Goal: Information Seeking & Learning: Find contact information

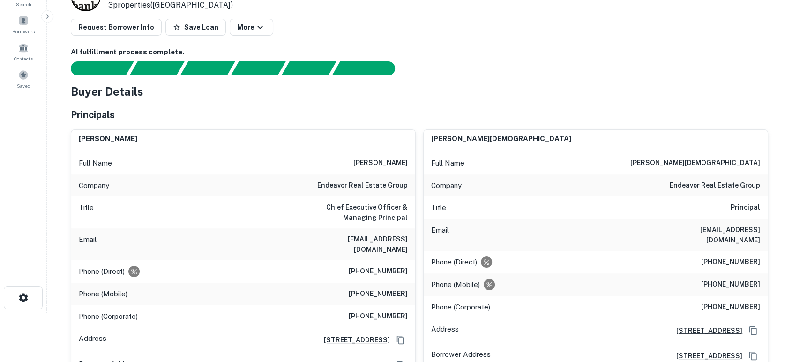
scroll to position [69, 0]
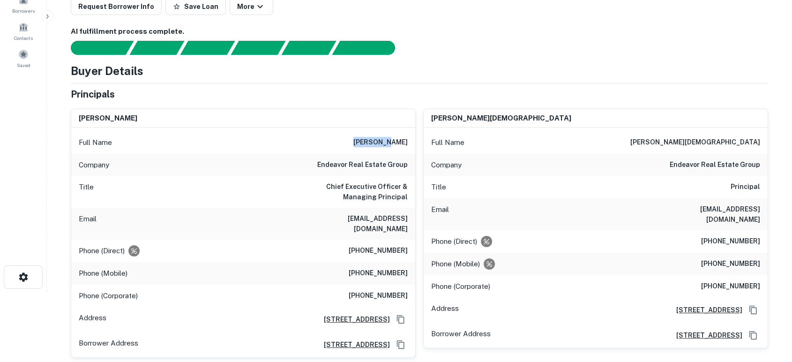
drag, startPoint x: 381, startPoint y: 143, endPoint x: 408, endPoint y: 143, distance: 26.7
click at [408, 143] on div "Full Name [PERSON_NAME]" at bounding box center [243, 142] width 344 height 23
copy h6 "kirk rudy"
drag, startPoint x: 317, startPoint y: 211, endPoint x: 412, endPoint y: 217, distance: 94.9
click at [412, 217] on div "Email krudy@endeavor-re.com" at bounding box center [243, 224] width 344 height 32
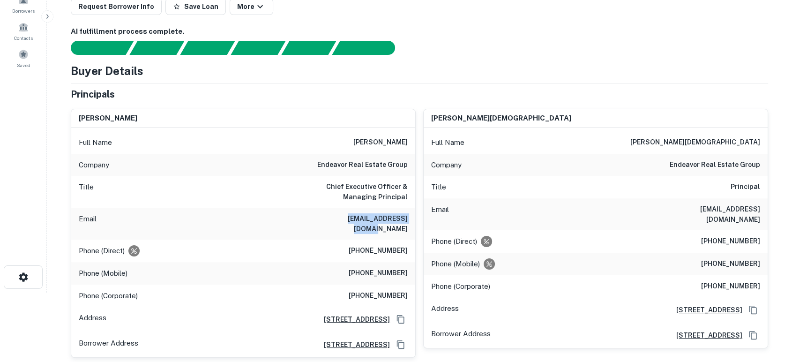
copy h6 "krudy@endeavor-re.com"
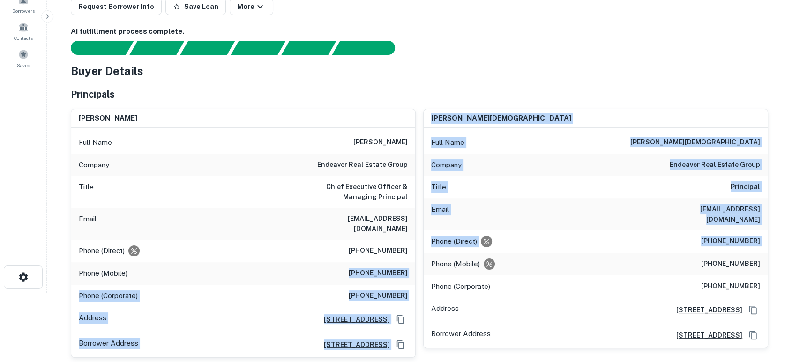
drag, startPoint x: 340, startPoint y: 262, endPoint x: 420, endPoint y: 264, distance: 80.2
click at [409, 264] on div "Phone (Mobile) (512) 577-9133" at bounding box center [243, 273] width 344 height 23
click at [411, 265] on div "Phone (Mobile) (512) 577-9133" at bounding box center [243, 273] width 344 height 23
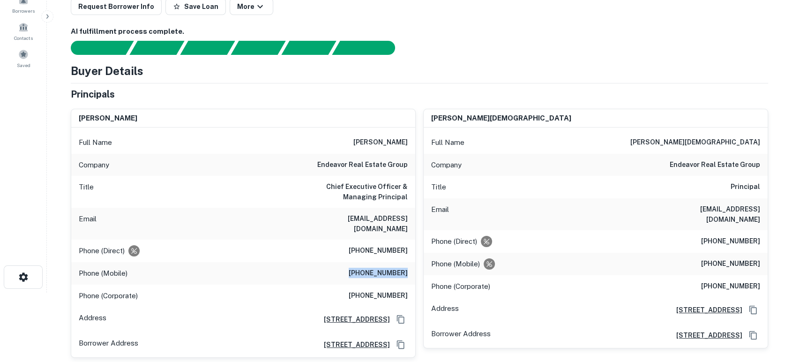
drag, startPoint x: 413, startPoint y: 263, endPoint x: 360, endPoint y: 262, distance: 53.0
click at [360, 262] on div "Phone (Mobile) (512) 577-9133" at bounding box center [243, 273] width 344 height 23
copy h6 "(512) 577-9133"
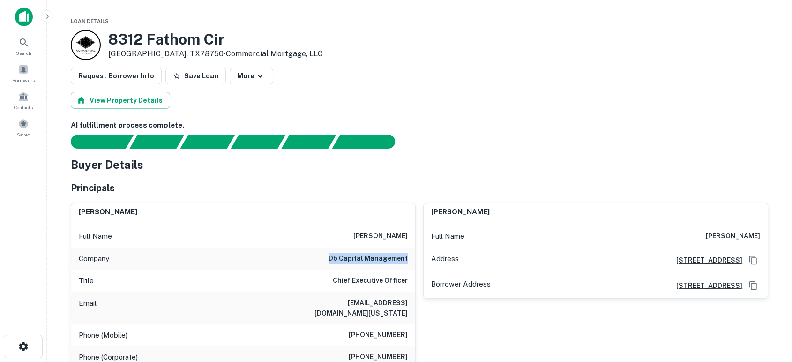
drag, startPoint x: 331, startPoint y: 264, endPoint x: 410, endPoint y: 261, distance: 78.8
click at [410, 261] on div "Company db capital management" at bounding box center [243, 259] width 344 height 23
copy h6 "db capital management"
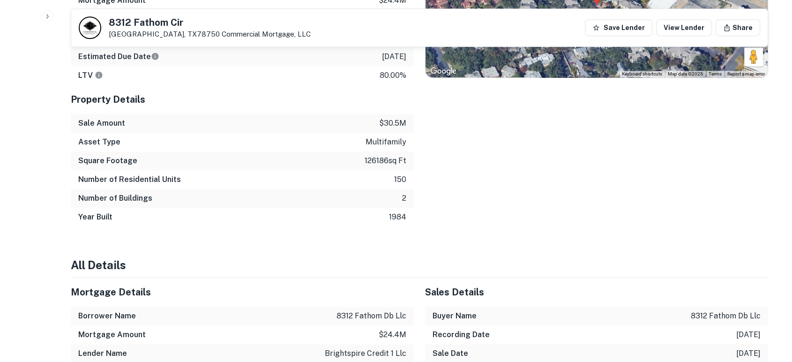
scroll to position [555, 0]
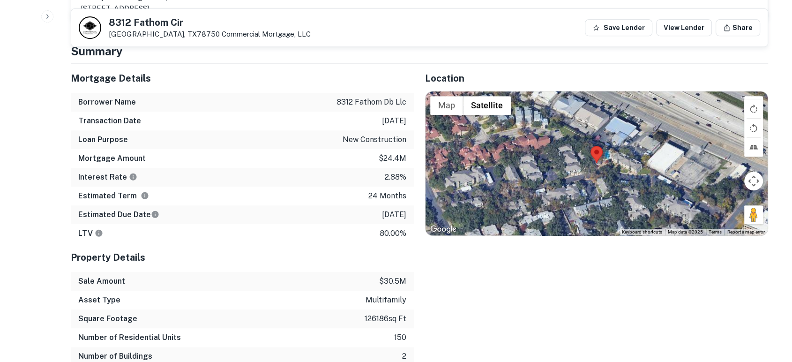
scroll to position [416, 0]
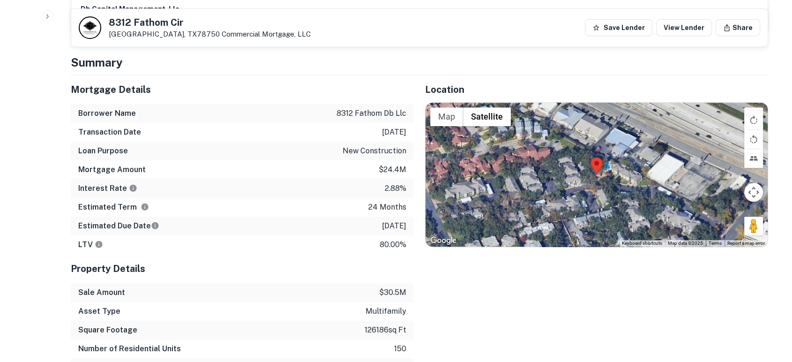
click at [181, 46] on div "8312 Fathom Cir Austin, TX78750 Commercial Mortgage, LLC Save Lender View Lende…" at bounding box center [419, 28] width 697 height 38
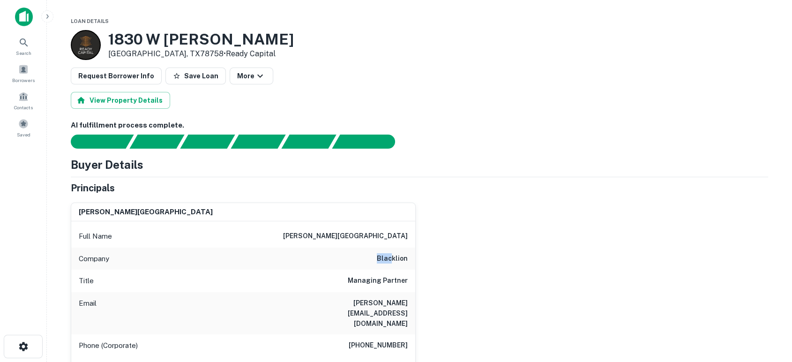
drag, startPoint x: 369, startPoint y: 259, endPoint x: 394, endPoint y: 258, distance: 24.4
click at [394, 258] on div "Company blacklion" at bounding box center [243, 259] width 344 height 23
click at [639, 257] on div "james r . gatlin Full Name james r . gatlin Company blacklion Title Managing Pa…" at bounding box center [415, 301] width 705 height 213
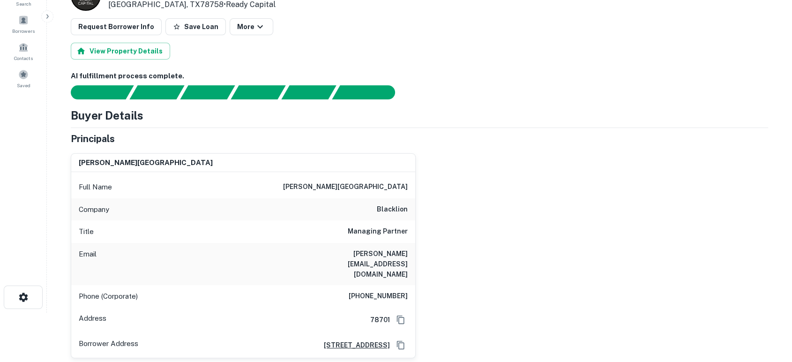
scroll to position [69, 0]
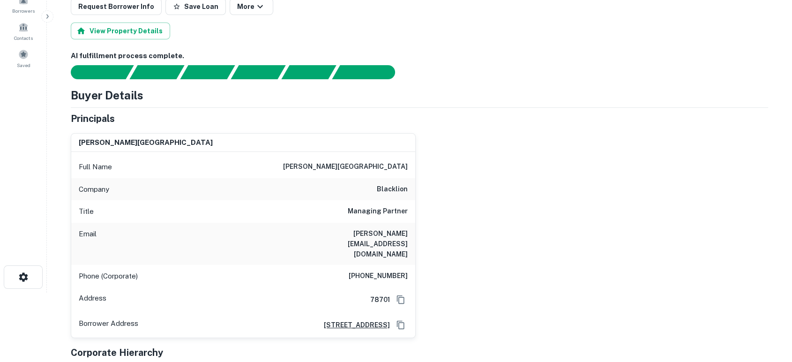
drag, startPoint x: 559, startPoint y: 259, endPoint x: 532, endPoint y: 257, distance: 26.8
click at [559, 259] on div "james r . gatlin Full Name james r . gatlin Company blacklion Title Managing Pa…" at bounding box center [415, 232] width 705 height 213
drag, startPoint x: 325, startPoint y: 233, endPoint x: 414, endPoint y: 235, distance: 88.6
click at [414, 235] on div "Email jim@blacklionholdings.us" at bounding box center [243, 244] width 344 height 42
copy h6 "jim@blacklionholdings.us"
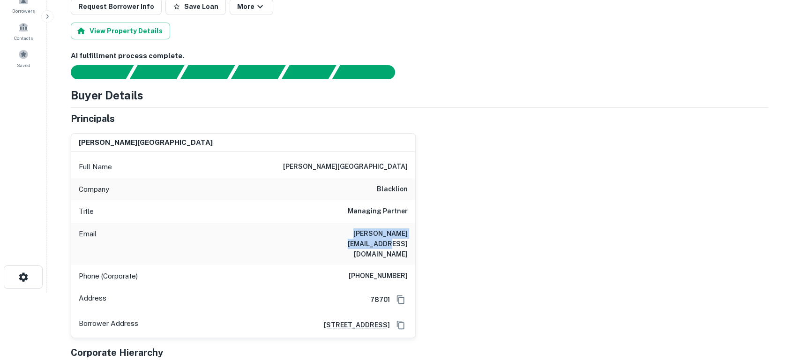
click at [451, 243] on div "james r . gatlin Full Name james r . gatlin Company blacklion Title Managing Pa…" at bounding box center [415, 232] width 705 height 213
drag, startPoint x: 353, startPoint y: 254, endPoint x: 410, endPoint y: 255, distance: 57.2
click at [410, 265] on div "Phone (Corporate) (512) 852-4378" at bounding box center [243, 276] width 344 height 23
copy h6 "(512) 852-4378"
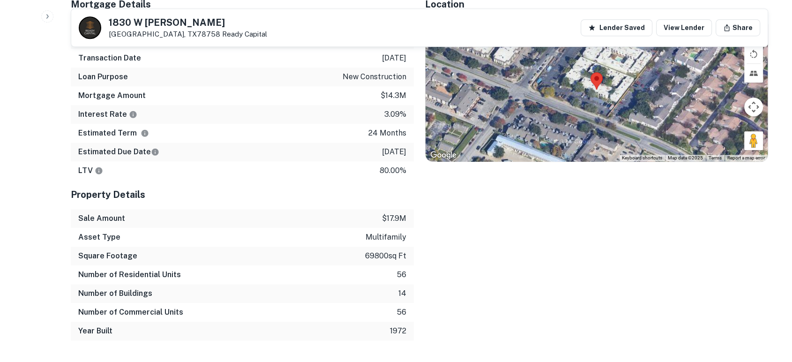
scroll to position [416, 0]
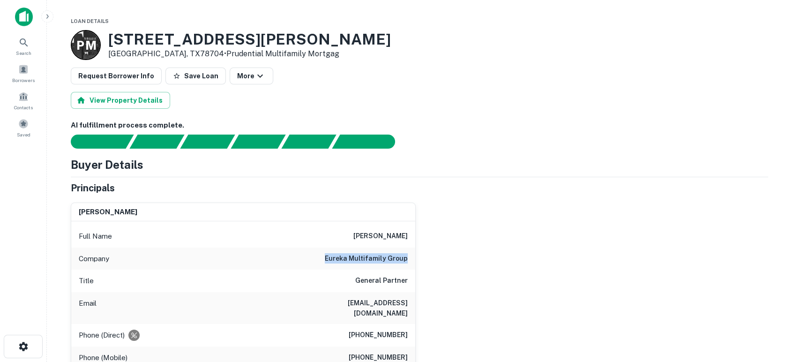
drag, startPoint x: 330, startPoint y: 259, endPoint x: 413, endPoint y: 264, distance: 83.1
click at [413, 264] on div "Company eureka multifamily group" at bounding box center [243, 259] width 344 height 23
copy h6 "eureka multifamily group"
drag, startPoint x: 485, startPoint y: 243, endPoint x: 789, endPoint y: 226, distance: 304.8
click at [489, 242] on div "rene campos Full Name rene campos Company eureka multifamily group Title Genera…" at bounding box center [415, 318] width 705 height 247
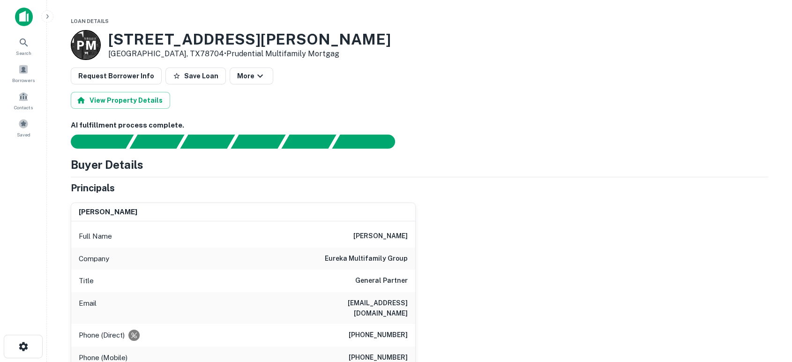
drag, startPoint x: 450, startPoint y: 294, endPoint x: 444, endPoint y: 294, distance: 6.6
click at [450, 294] on div "rene campos Full Name rene campos Company eureka multifamily group Title Genera…" at bounding box center [415, 318] width 705 height 247
drag, startPoint x: 311, startPoint y: 308, endPoint x: 407, endPoint y: 304, distance: 95.7
click at [407, 304] on div "Email rcampos@eurekaholdings.com" at bounding box center [243, 308] width 344 height 32
copy h6 "rcampos@eurekaholdings.com"
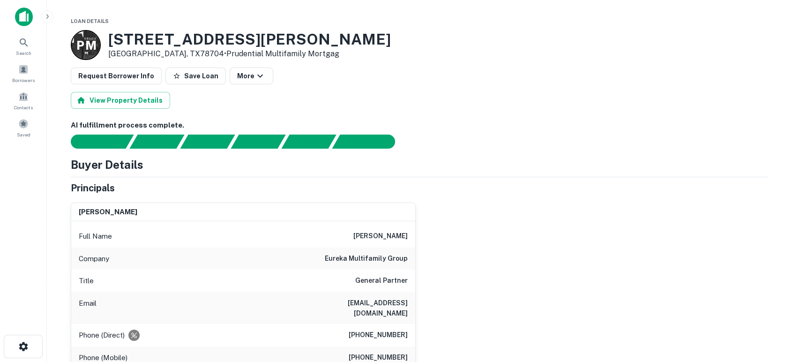
click at [462, 277] on div "rene campos Full Name rene campos Company eureka multifamily group Title Genera…" at bounding box center [415, 318] width 705 height 247
drag, startPoint x: 384, startPoint y: 348, endPoint x: 420, endPoint y: 348, distance: 36.1
click at [420, 348] on div "rene campos Full Name rene campos Company eureka multifamily group Title Genera…" at bounding box center [415, 318] width 705 height 247
copy h6 "(214) 886-6220"
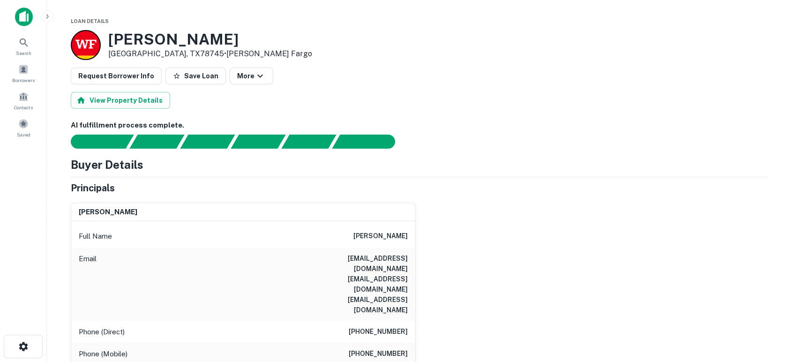
click at [465, 248] on div "[PERSON_NAME] Full Name [PERSON_NAME] Email [EMAIL_ADDRESS][DOMAIN_NAME] [EMAIL…" at bounding box center [415, 305] width 705 height 221
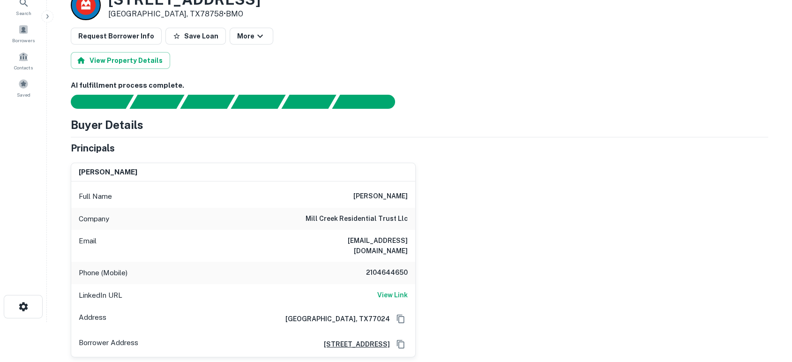
scroll to position [69, 0]
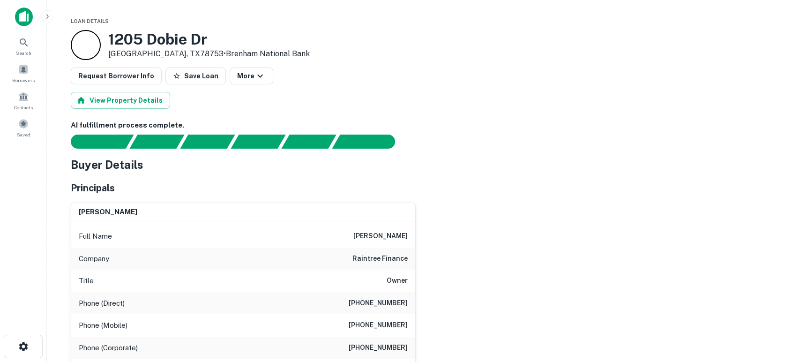
click at [521, 292] on div "[PERSON_NAME] Full Name [PERSON_NAME] Company raintree finance Title Owner Phon…" at bounding box center [415, 313] width 705 height 237
click at [499, 234] on div "paul barnes Full Name paul barnes Company raintree finance Title Owner Phone (D…" at bounding box center [415, 313] width 705 height 237
click at [487, 277] on div "paul barnes Full Name paul barnes Company raintree finance Title Owner Phone (D…" at bounding box center [415, 313] width 705 height 237
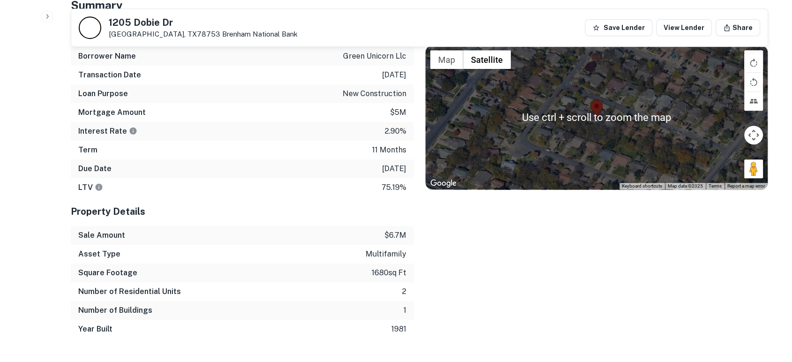
scroll to position [347, 0]
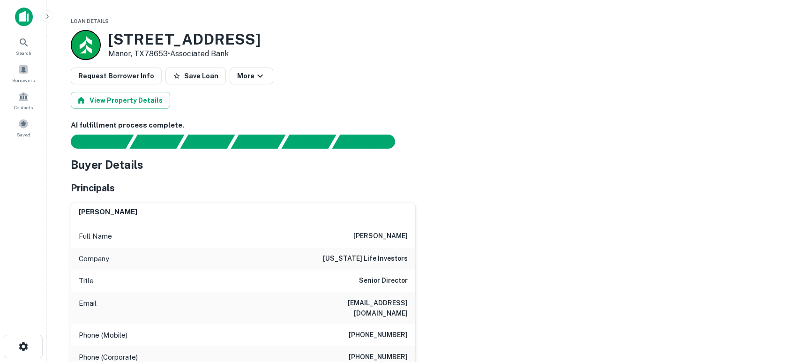
click at [478, 268] on div "christopher hunt Full Name christopher hunt Company new york life investors Tit…" at bounding box center [415, 318] width 705 height 247
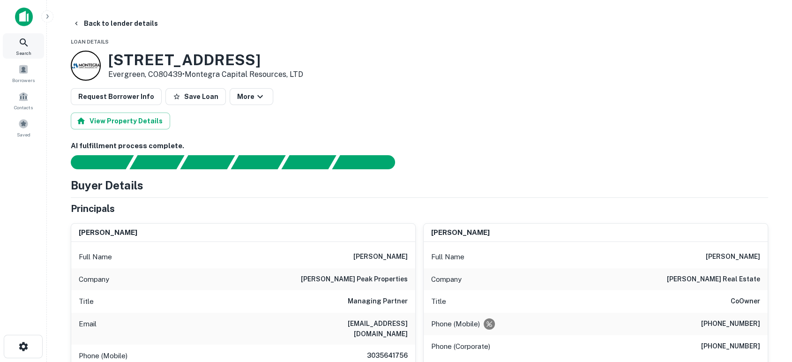
drag, startPoint x: 20, startPoint y: 25, endPoint x: 30, endPoint y: 38, distance: 16.3
click at [23, 25] on div at bounding box center [23, 21] width 47 height 26
click at [27, 17] on img at bounding box center [24, 17] width 18 height 19
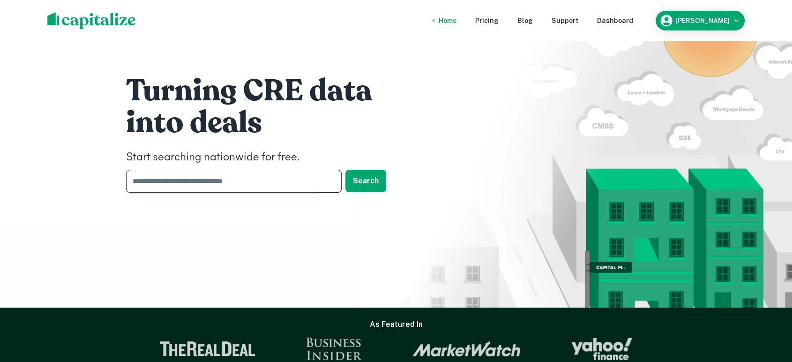
click at [269, 177] on input "text" at bounding box center [230, 181] width 209 height 23
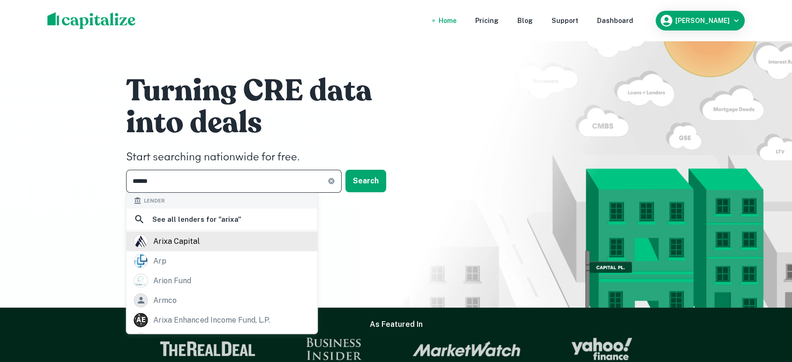
type input "*****"
click at [251, 241] on div "arixa capital" at bounding box center [222, 241] width 176 height 14
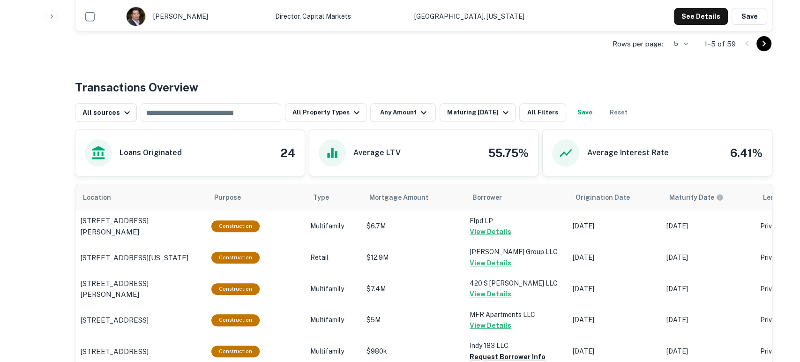
scroll to position [416, 0]
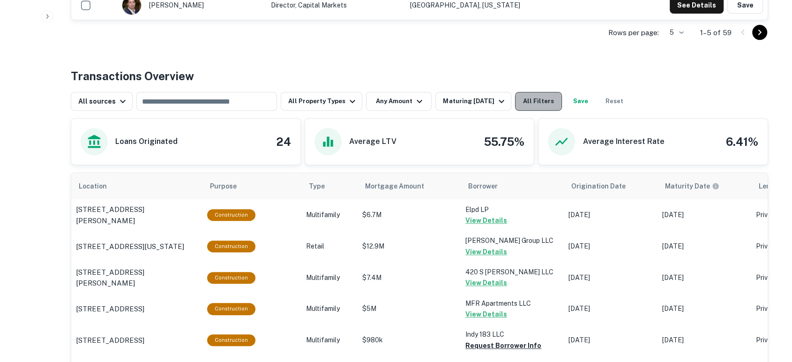
click at [541, 106] on button "All Filters" at bounding box center [538, 101] width 47 height 19
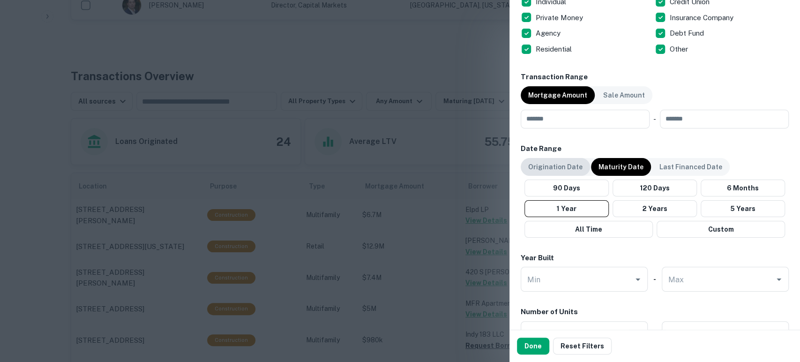
click at [568, 171] on p "Origination Date" at bounding box center [555, 167] width 54 height 10
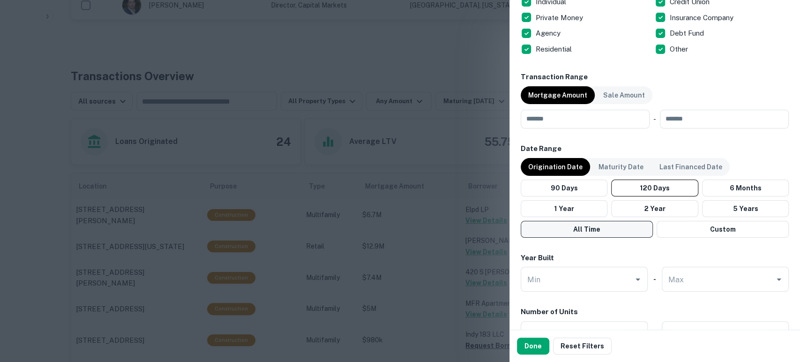
click at [608, 225] on button "All Time" at bounding box center [587, 229] width 132 height 17
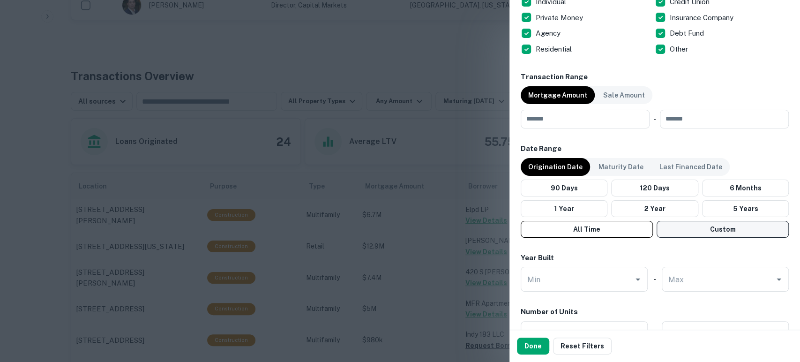
click at [729, 231] on button "Custom" at bounding box center [723, 229] width 132 height 17
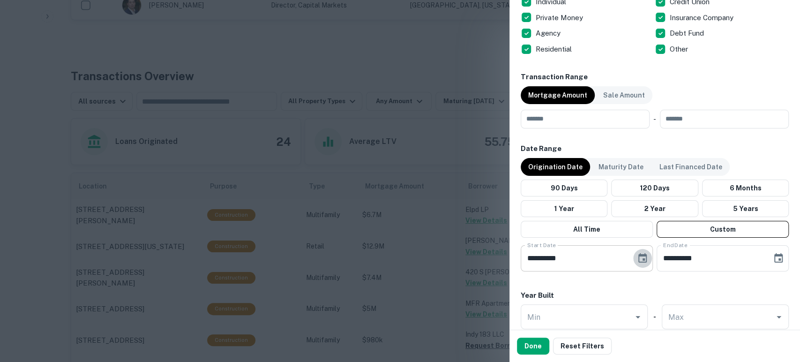
click at [637, 258] on icon "Choose date, selected date is Apr 13, 2025" at bounding box center [642, 258] width 11 height 11
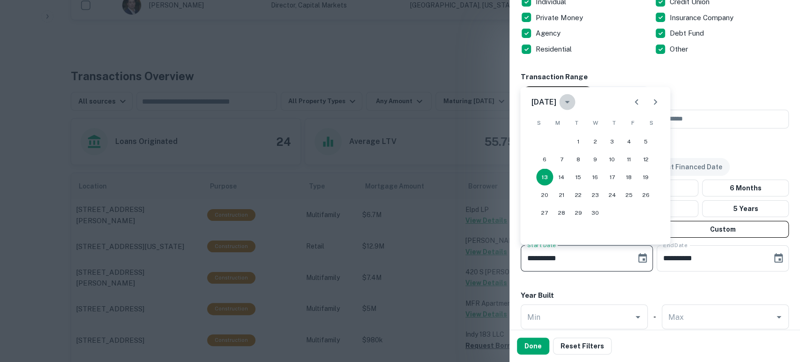
click at [574, 102] on button "calendar view is open, switch to year view" at bounding box center [567, 102] width 16 height 16
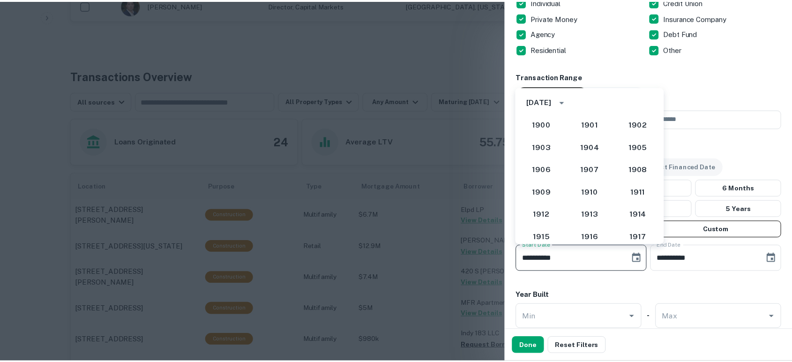
scroll to position [814, 0]
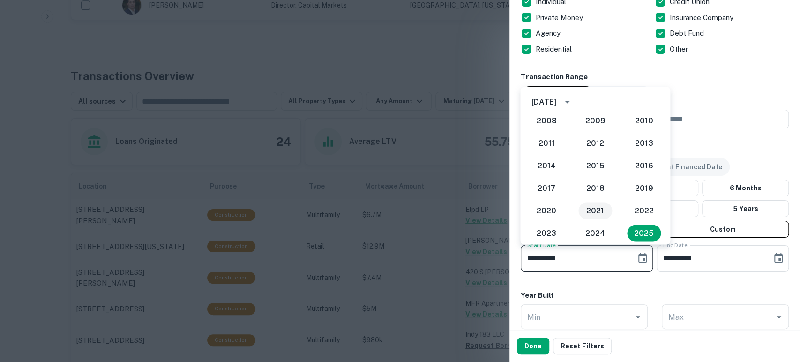
click at [599, 217] on button "2021" at bounding box center [596, 210] width 34 height 17
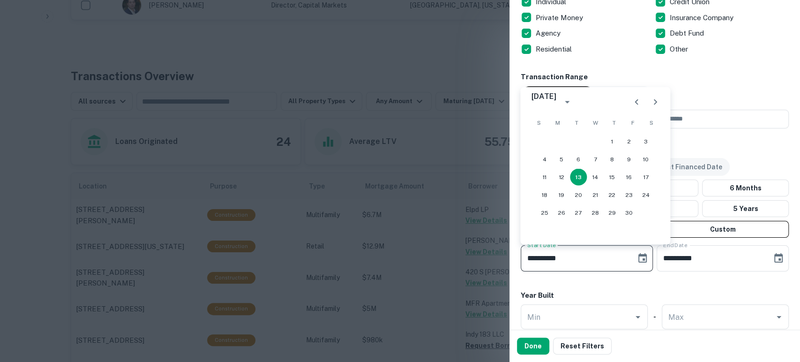
type input "**********"
click at [691, 294] on div "Year Built" at bounding box center [655, 295] width 268 height 11
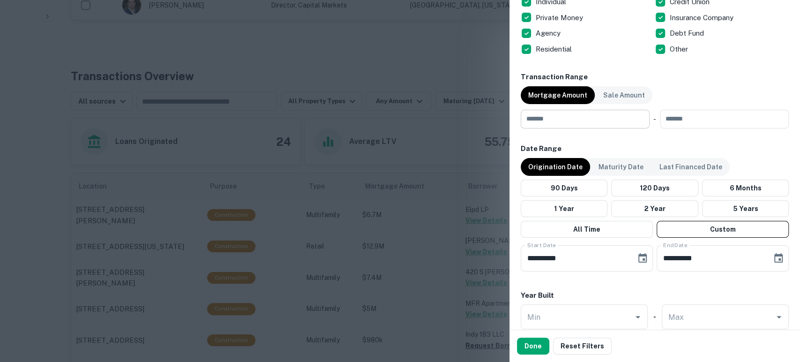
click at [607, 113] on input "number" at bounding box center [582, 119] width 122 height 19
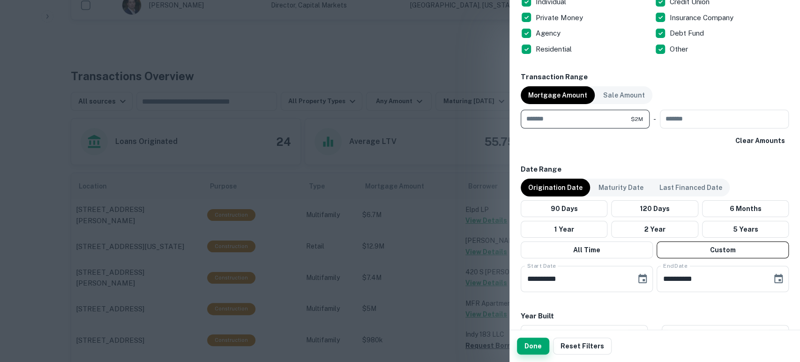
type input "*******"
click at [544, 350] on button "Done" at bounding box center [533, 346] width 32 height 17
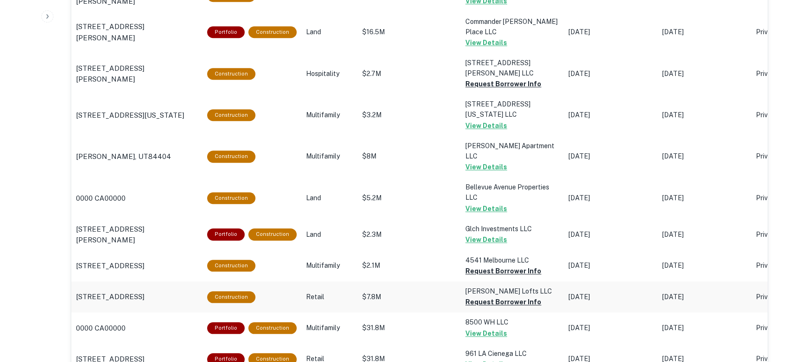
scroll to position [833, 0]
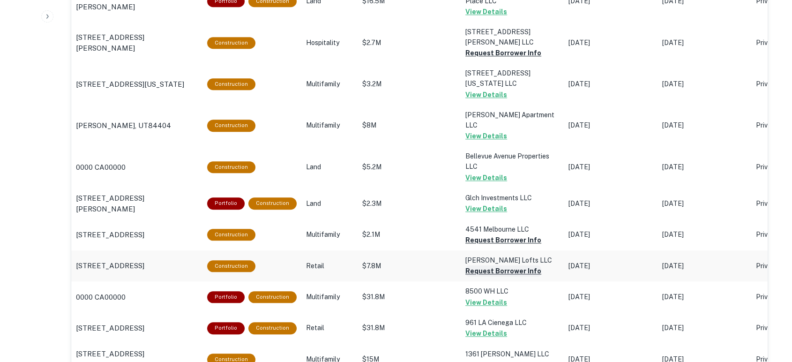
click at [480, 59] on button "Request Borrower Info" at bounding box center [504, 52] width 76 height 11
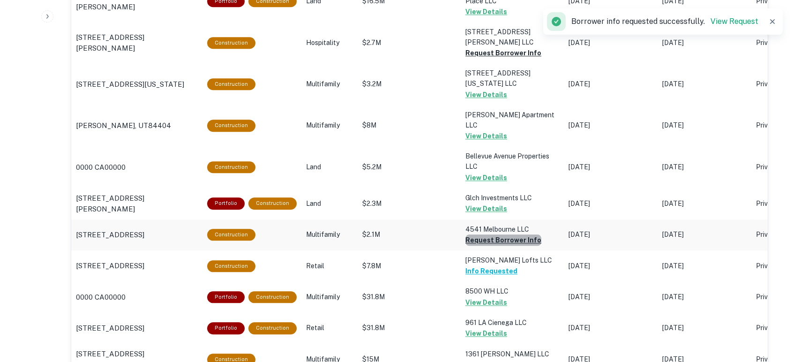
click at [498, 59] on button "Request Borrower Info" at bounding box center [504, 52] width 76 height 11
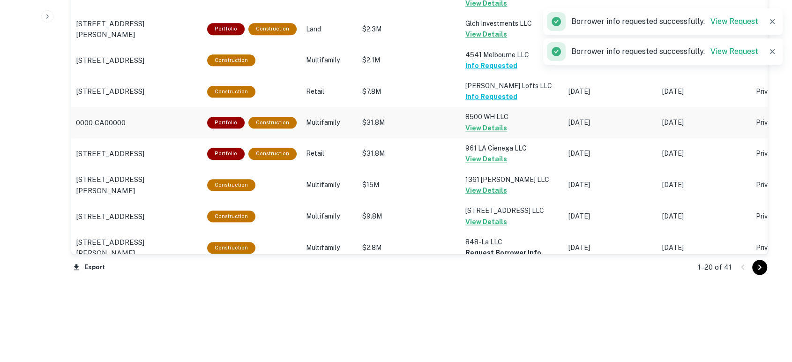
scroll to position [1015, 0]
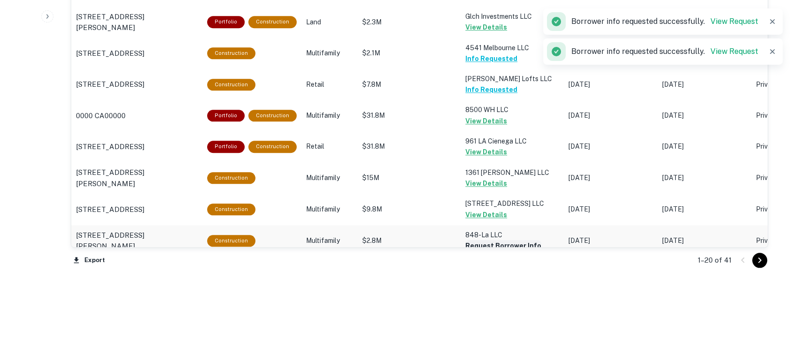
click at [765, 262] on button "Go to next page" at bounding box center [760, 260] width 15 height 15
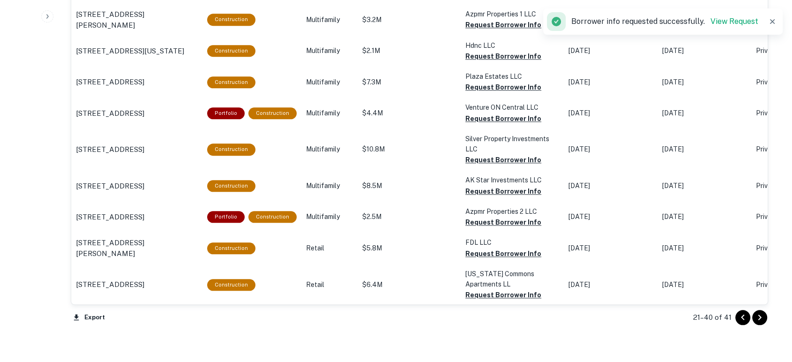
scroll to position [945, 0]
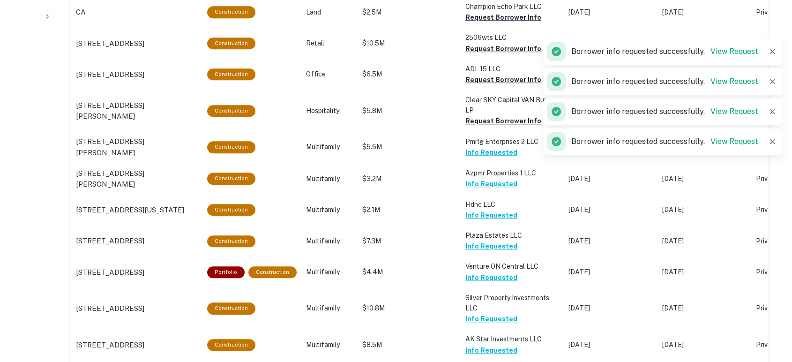
scroll to position [737, 0]
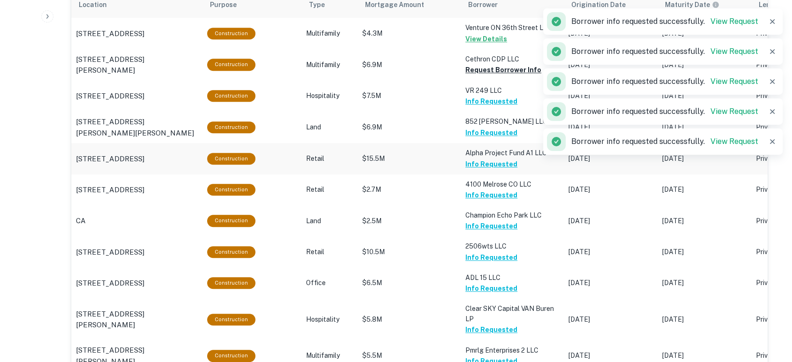
scroll to position [528, 0]
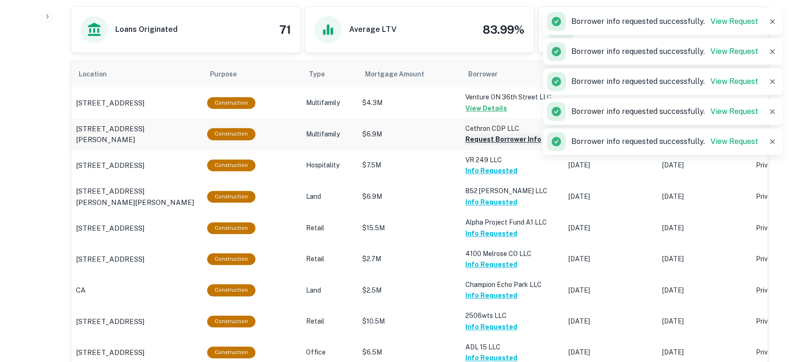
click at [480, 139] on button "Request Borrower Info" at bounding box center [504, 139] width 76 height 11
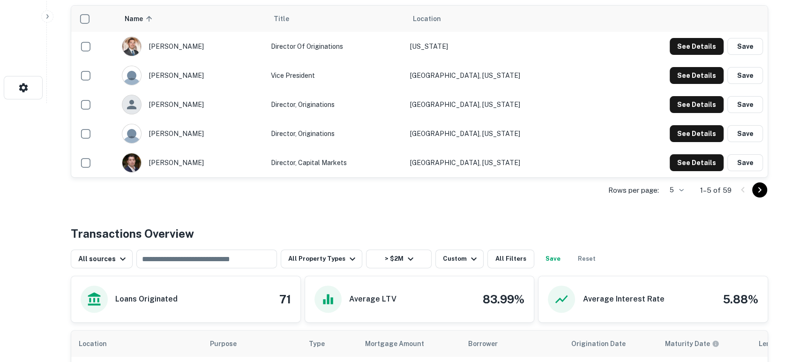
scroll to position [0, 0]
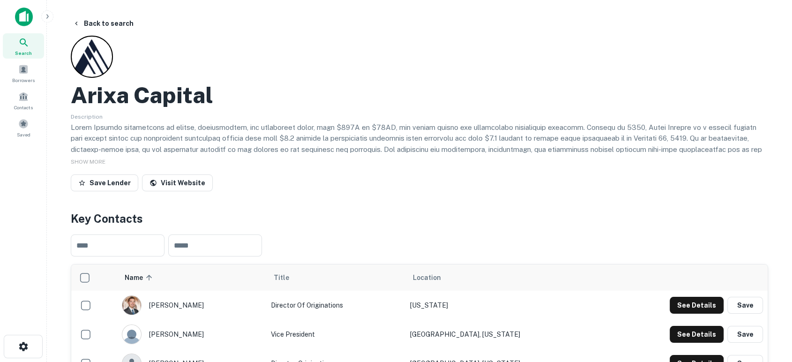
click at [26, 14] on img at bounding box center [24, 17] width 18 height 19
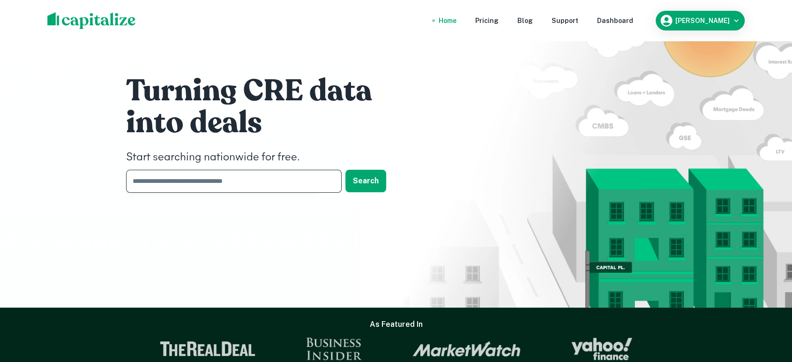
click at [245, 184] on input "text" at bounding box center [230, 181] width 209 height 23
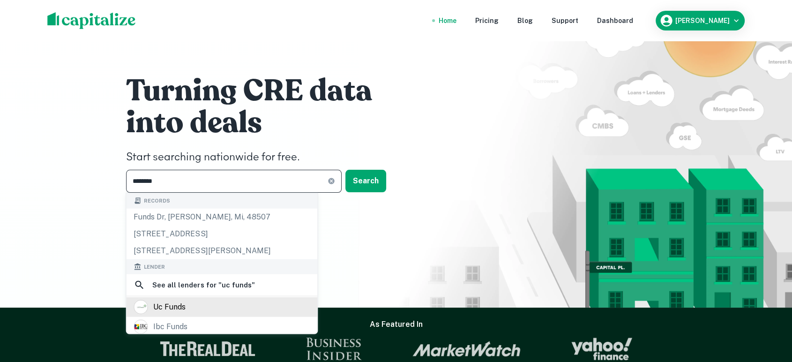
type input "********"
click at [181, 305] on div "uc funds" at bounding box center [169, 307] width 32 height 14
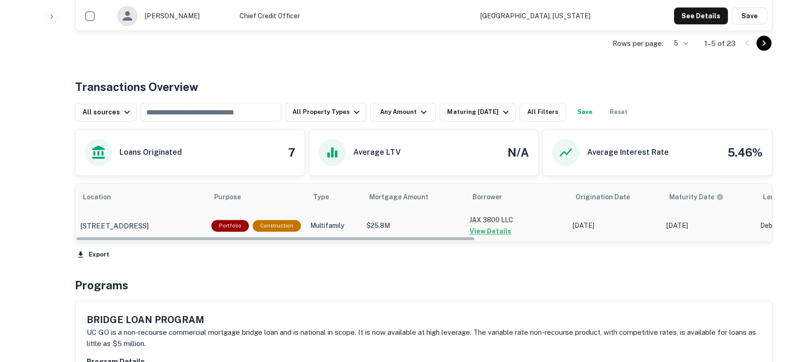
scroll to position [416, 0]
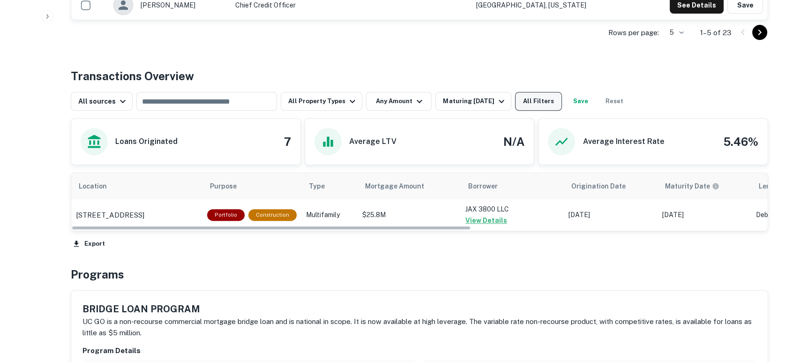
click at [530, 92] on button "All Filters" at bounding box center [538, 101] width 47 height 19
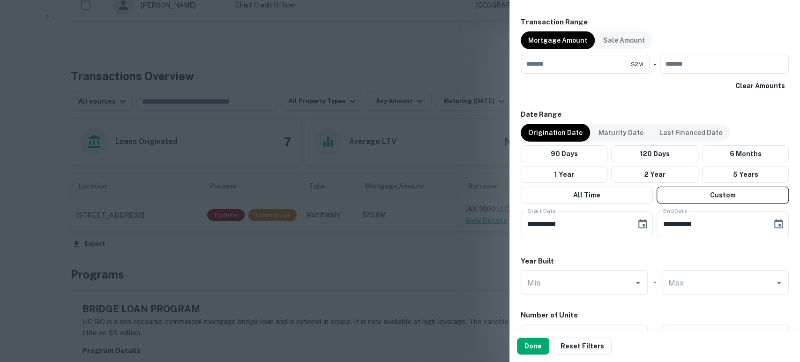
scroll to position [486, 0]
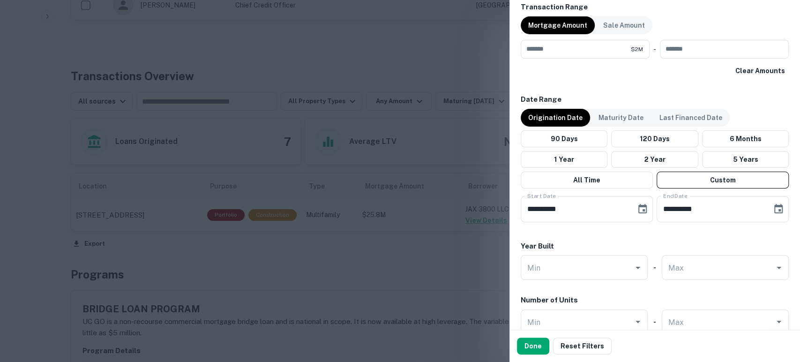
click at [559, 119] on p "Origination Date" at bounding box center [555, 118] width 54 height 10
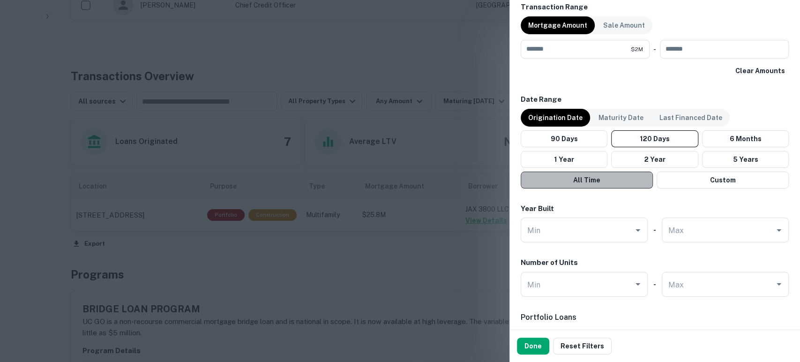
click at [619, 177] on button "All Time" at bounding box center [587, 180] width 132 height 17
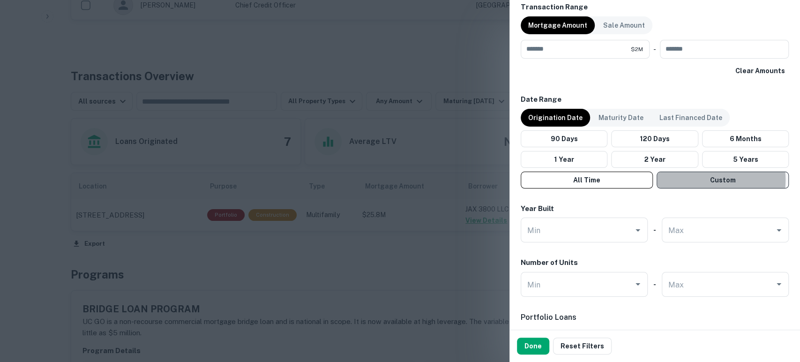
click at [690, 179] on button "Custom" at bounding box center [723, 180] width 132 height 17
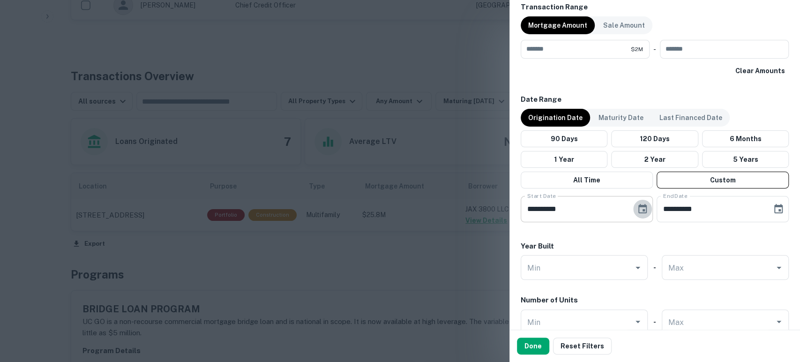
click at [643, 203] on icon "Choose date, selected date is Apr 13, 2025" at bounding box center [642, 208] width 11 height 11
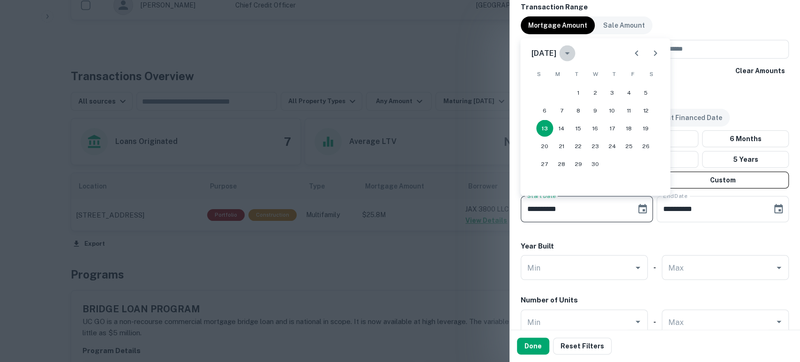
click at [573, 50] on icon "calendar view is open, switch to year view" at bounding box center [567, 52] width 11 height 11
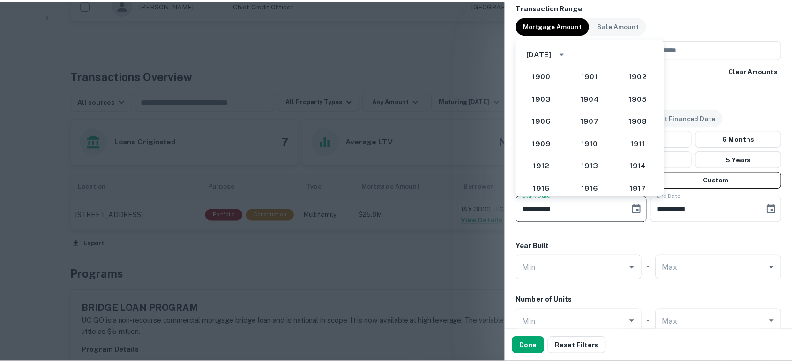
scroll to position [814, 0]
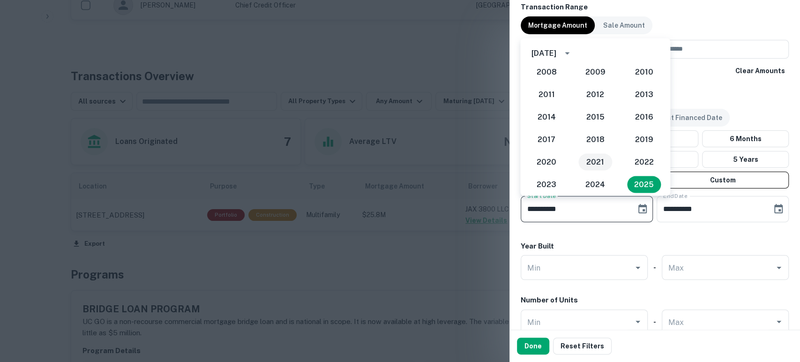
click at [596, 163] on button "2021" at bounding box center [596, 161] width 34 height 17
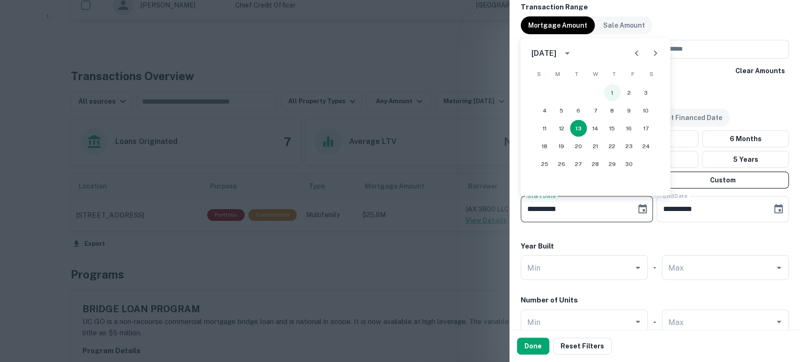
click at [610, 91] on button "1" at bounding box center [612, 92] width 17 height 17
type input "**********"
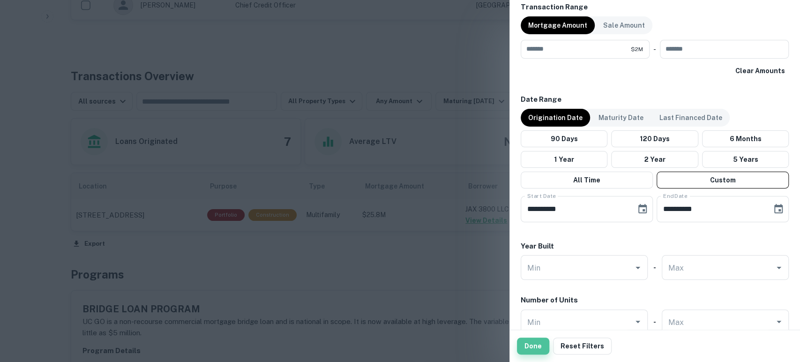
click at [534, 351] on button "Done" at bounding box center [533, 346] width 32 height 17
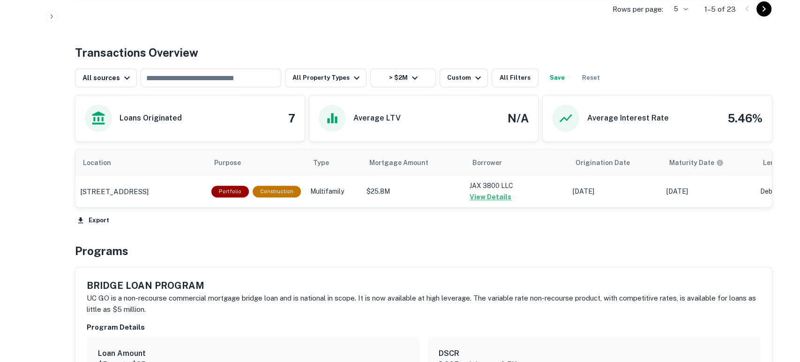
scroll to position [432, 0]
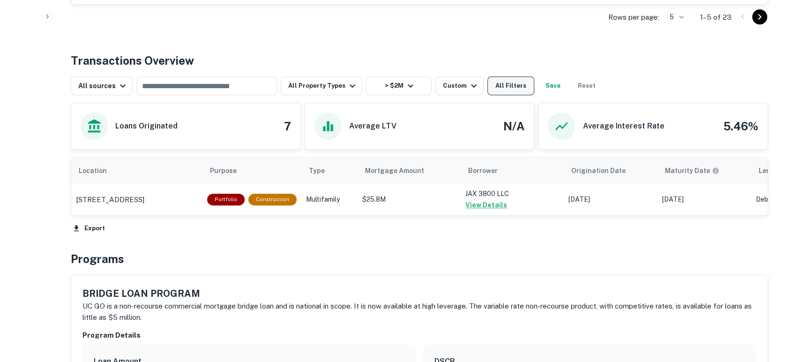
click at [501, 82] on button "All Filters" at bounding box center [511, 85] width 47 height 19
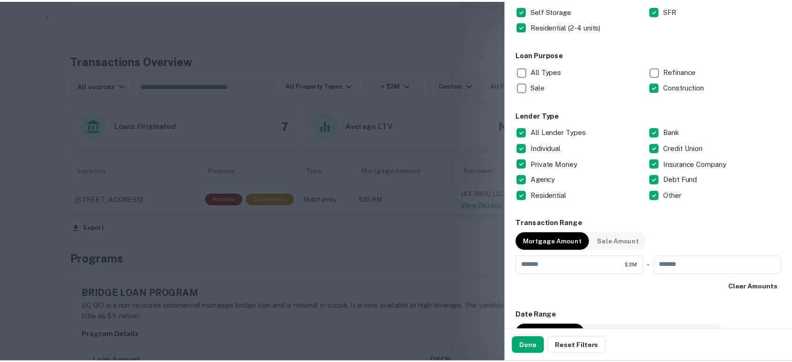
scroll to position [278, 0]
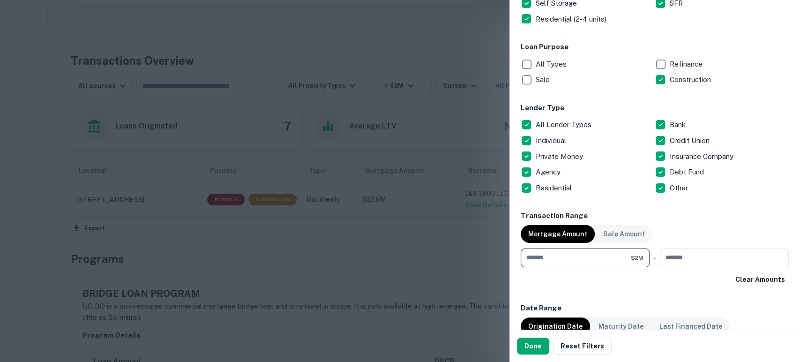
click at [563, 263] on input "*******" at bounding box center [576, 258] width 110 height 19
type input "*"
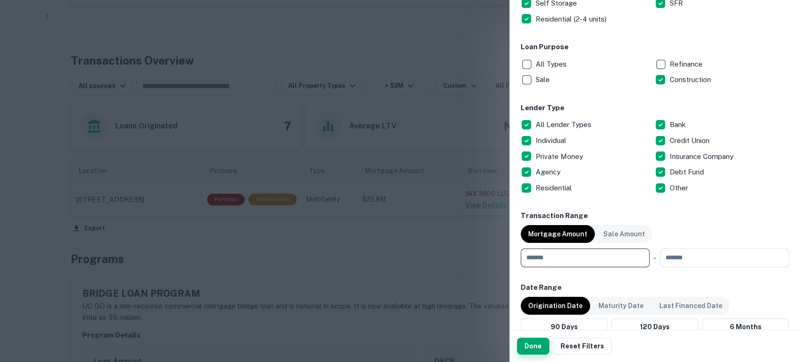
click at [533, 339] on button "Done" at bounding box center [533, 346] width 32 height 17
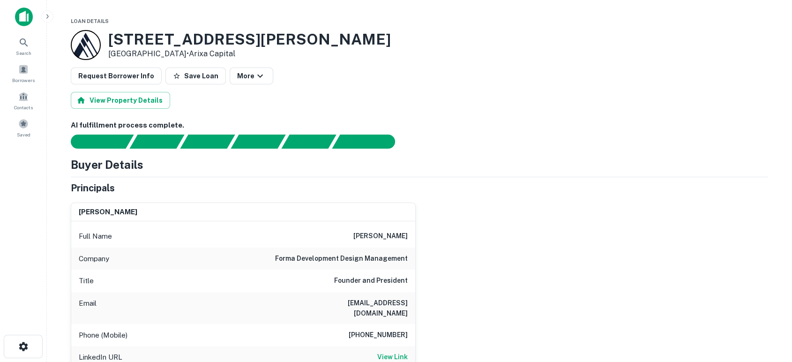
click at [518, 263] on div "walid mando Full Name walid mando Company forma development design management T…" at bounding box center [415, 307] width 705 height 225
drag, startPoint x: 368, startPoint y: 233, endPoint x: 422, endPoint y: 233, distance: 54.4
click at [422, 233] on div "walid mando Full Name walid mando Company forma development design management T…" at bounding box center [415, 307] width 705 height 225
copy h6 "walid mando"
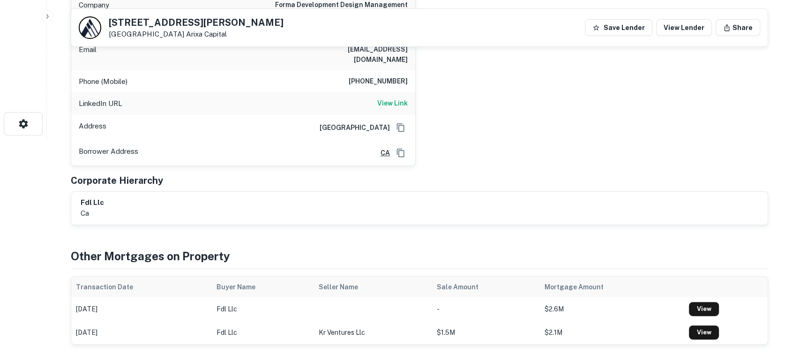
scroll to position [139, 0]
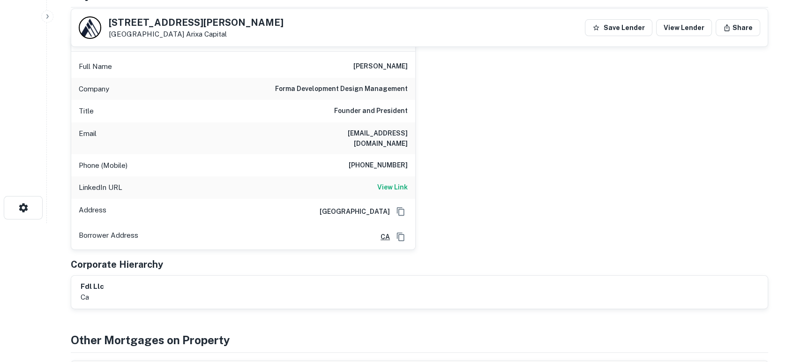
click at [554, 160] on div "walid mando Full Name walid mando Company forma development design management T…" at bounding box center [415, 137] width 705 height 225
click at [543, 231] on div "walid mando Full Name walid mando Company forma development design management T…" at bounding box center [415, 137] width 705 height 225
drag, startPoint x: 400, startPoint y: 135, endPoint x: 411, endPoint y: 134, distance: 10.8
click at [411, 134] on div "Email walid@formasf.com" at bounding box center [243, 138] width 344 height 32
copy h6 "walid@formasf.com"
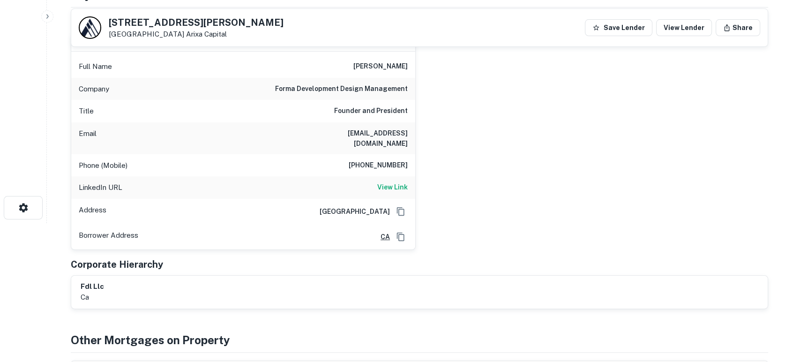
click at [666, 224] on div "walid mando Full Name walid mando Company forma development design management T…" at bounding box center [415, 137] width 705 height 225
drag, startPoint x: 353, startPoint y: 152, endPoint x: 414, endPoint y: 157, distance: 61.6
click at [414, 157] on div "Phone (Mobile) 415-505-5995" at bounding box center [243, 165] width 344 height 23
copy h6 "415-505-5995"
click at [629, 186] on div "walid mando Full Name walid mando Company forma development design management T…" at bounding box center [415, 137] width 705 height 225
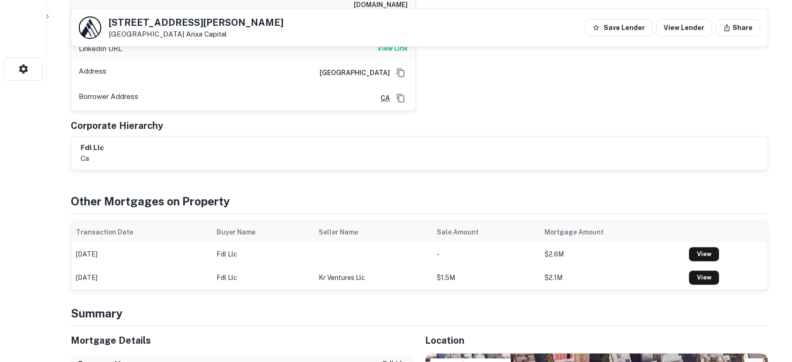
scroll to position [0, 0]
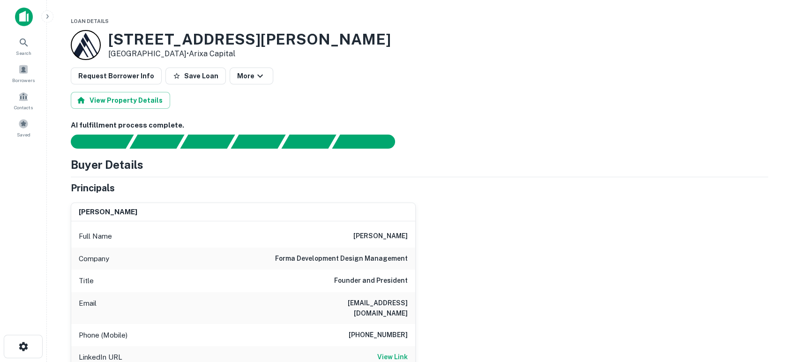
drag, startPoint x: 542, startPoint y: 257, endPoint x: 540, endPoint y: 276, distance: 18.8
click at [542, 257] on div "walid mando Full Name walid mando Company forma development design management T…" at bounding box center [415, 307] width 705 height 225
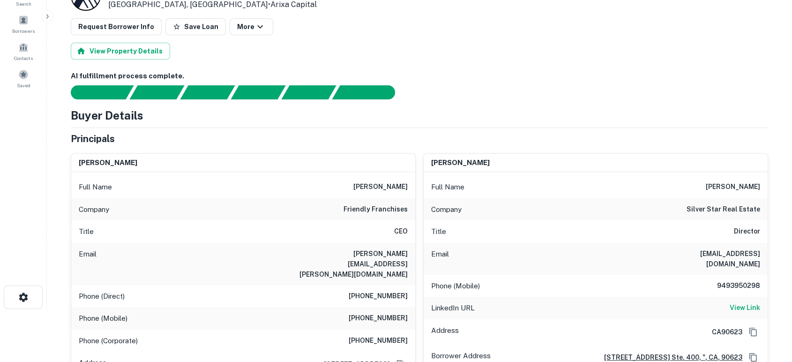
scroll to position [69, 0]
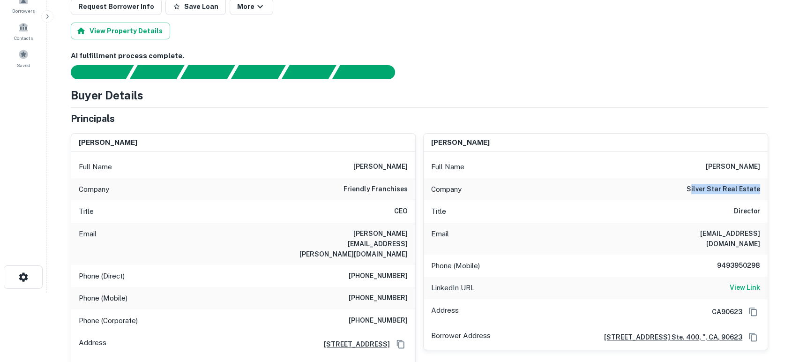
drag, startPoint x: 708, startPoint y: 190, endPoint x: 761, endPoint y: 189, distance: 52.5
click at [761, 189] on div "Company silver star real estate" at bounding box center [596, 189] width 344 height 23
drag, startPoint x: 762, startPoint y: 189, endPoint x: 686, endPoint y: 192, distance: 75.5
click at [686, 192] on div "Company silver star real estate" at bounding box center [596, 189] width 344 height 23
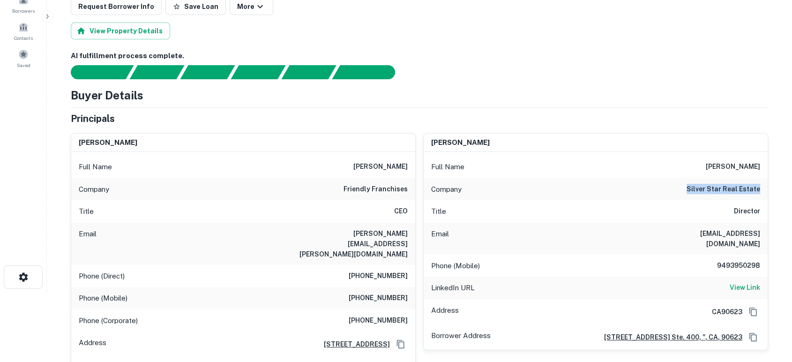
copy h6 "silver star real estate"
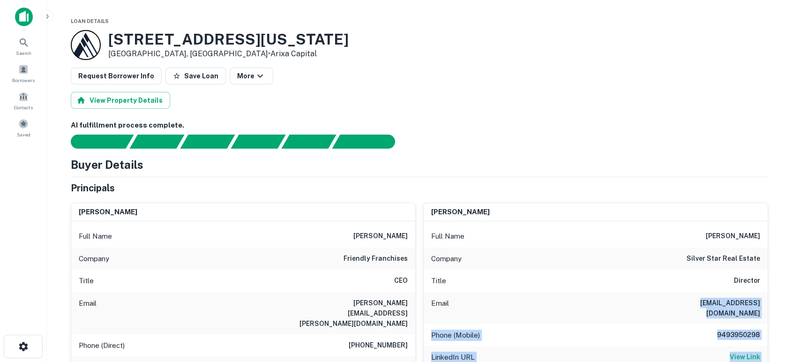
drag, startPoint x: 683, startPoint y: 310, endPoint x: 746, endPoint y: 307, distance: 62.9
click at [8, 19] on div "Search Borrowers Contacts Saved Loan Details 825 E MISSOURI AVE Phoenix, AZ8501…" at bounding box center [396, 181] width 792 height 362
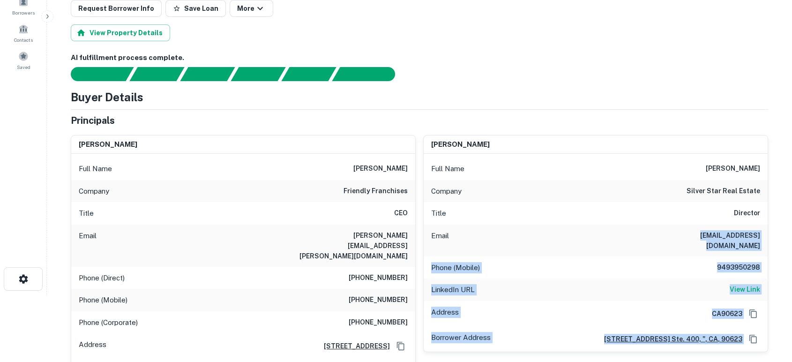
scroll to position [139, 0]
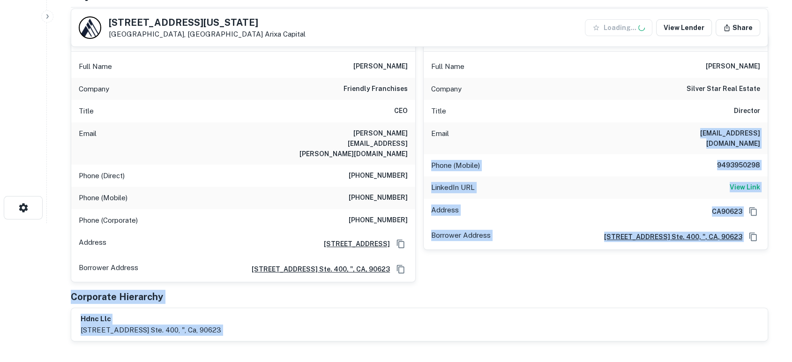
click at [695, 176] on div "LinkedIn URL View Link" at bounding box center [596, 187] width 344 height 23
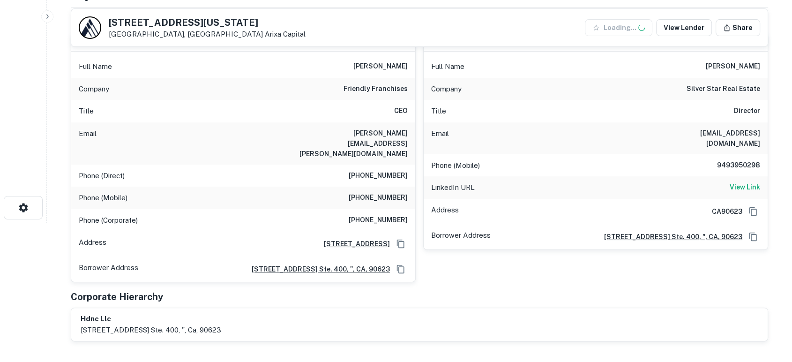
drag, startPoint x: 647, startPoint y: 123, endPoint x: 773, endPoint y: 132, distance: 126.0
copy h6 "sunny@silverstarproperties.ca"
click at [716, 269] on div "Principals shan dharod Full Name shan dharod Company friendly franchises Title …" at bounding box center [420, 176] width 698 height 331
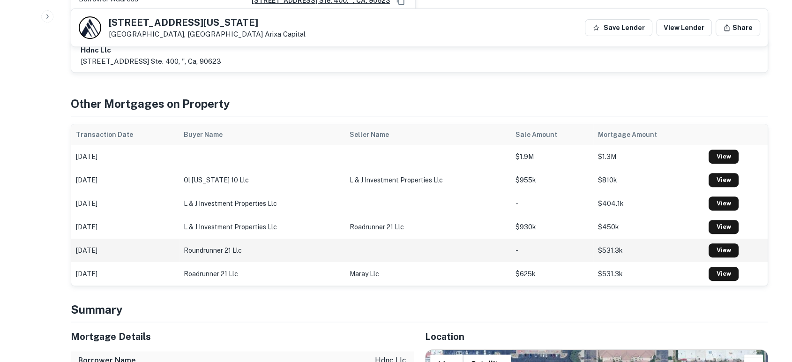
scroll to position [555, 0]
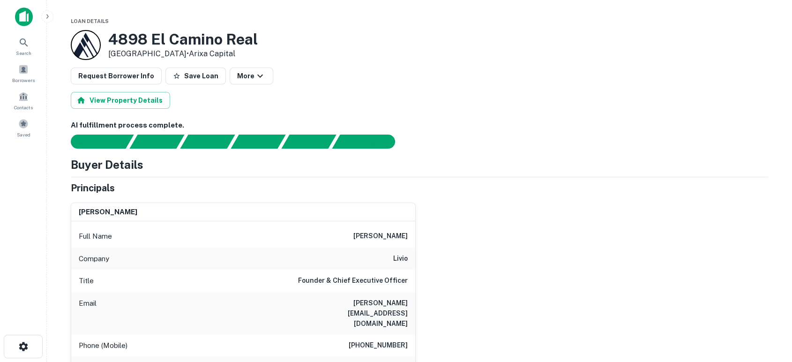
drag, startPoint x: 452, startPoint y: 138, endPoint x: 444, endPoint y: 125, distance: 15.4
click at [452, 137] on div at bounding box center [414, 142] width 709 height 14
drag, startPoint x: 363, startPoint y: 240, endPoint x: 412, endPoint y: 238, distance: 49.3
click at [412, 238] on div "Full Name [PERSON_NAME]" at bounding box center [243, 236] width 344 height 23
drag, startPoint x: 405, startPoint y: 238, endPoint x: 437, endPoint y: 243, distance: 32.8
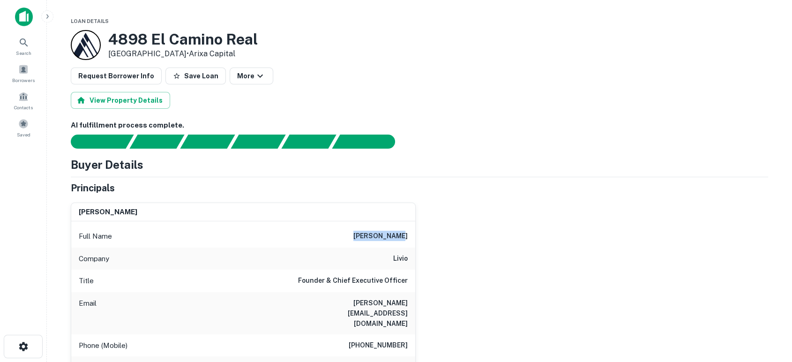
click at [437, 243] on div "[PERSON_NAME] Full Name [PERSON_NAME] Company livio Title Founder & Chief Execu…" at bounding box center [415, 312] width 705 height 235
copy h6 "[PERSON_NAME]"
click at [583, 259] on div "[PERSON_NAME] Full Name [PERSON_NAME] Company livio Title Founder & Chief Execu…" at bounding box center [415, 312] width 705 height 235
drag, startPoint x: 338, startPoint y: 302, endPoint x: 412, endPoint y: 299, distance: 74.2
click at [412, 299] on div "Email [PERSON_NAME][EMAIL_ADDRESS][DOMAIN_NAME]" at bounding box center [243, 313] width 344 height 42
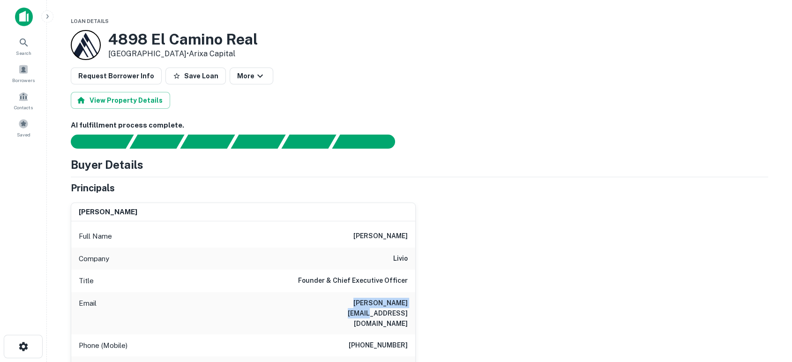
copy h6 "[PERSON_NAME][EMAIL_ADDRESS][DOMAIN_NAME]"
drag, startPoint x: 600, startPoint y: 197, endPoint x: 588, endPoint y: 229, distance: 33.4
click at [598, 202] on div "[PERSON_NAME] Full Name [PERSON_NAME] Company livio Title Founder & Chief Execu…" at bounding box center [415, 312] width 705 height 235
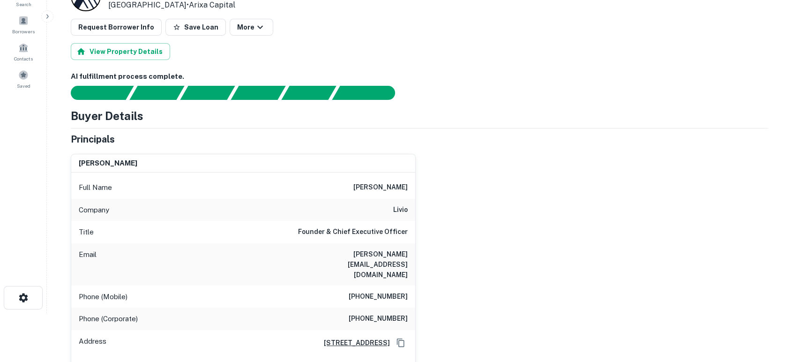
scroll to position [69, 0]
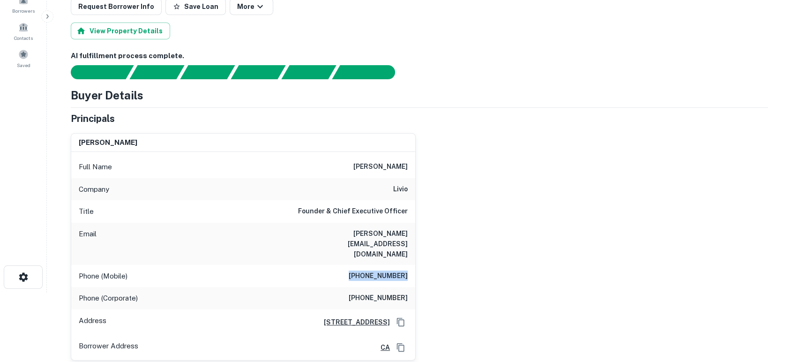
drag, startPoint x: 357, startPoint y: 257, endPoint x: 416, endPoint y: 254, distance: 59.2
click at [416, 254] on div "[PERSON_NAME] Full Name [PERSON_NAME] Company livio Title Founder & Chief Execu…" at bounding box center [415, 243] width 705 height 235
copy h6 "[PHONE_NUMBER]"
click at [519, 276] on div "[PERSON_NAME] Full Name [PERSON_NAME] Company livio Title Founder & Chief Execu…" at bounding box center [415, 243] width 705 height 235
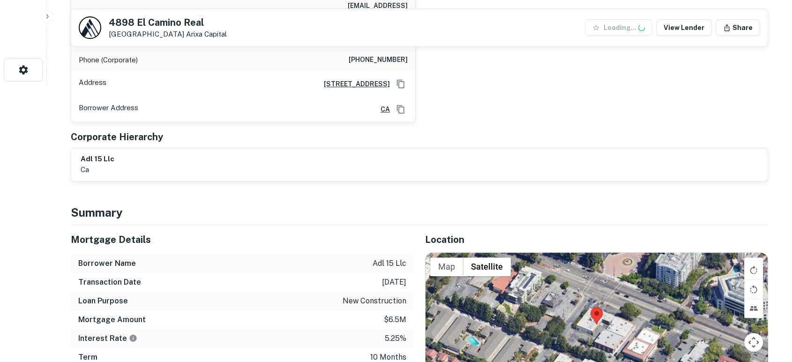
scroll to position [278, 0]
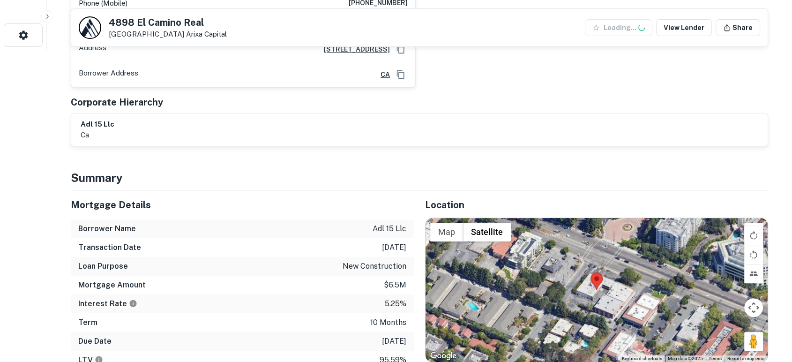
scroll to position [347, 0]
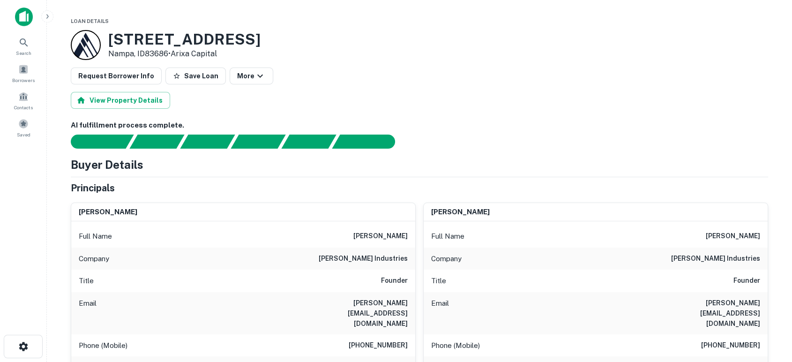
drag, startPoint x: 533, startPoint y: 170, endPoint x: 345, endPoint y: 201, distance: 190.6
click at [529, 171] on div "Buyer Details" at bounding box center [420, 164] width 698 height 17
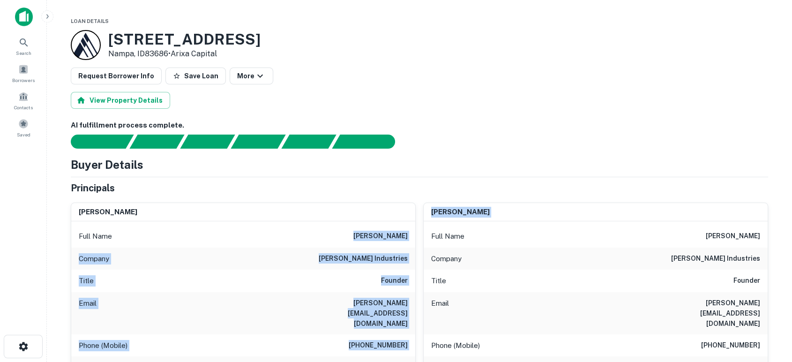
drag, startPoint x: 397, startPoint y: 228, endPoint x: 416, endPoint y: 227, distance: 18.8
click at [416, 227] on div "shannon robnett Full Name shannon robnett Company shannon robnett industries Ti…" at bounding box center [415, 312] width 705 height 235
drag, startPoint x: 401, startPoint y: 232, endPoint x: 353, endPoint y: 232, distance: 47.8
click at [353, 232] on div "Full Name shannon robnett" at bounding box center [243, 236] width 344 height 23
click at [349, 232] on div "Full Name shannon robnett" at bounding box center [243, 236] width 344 height 23
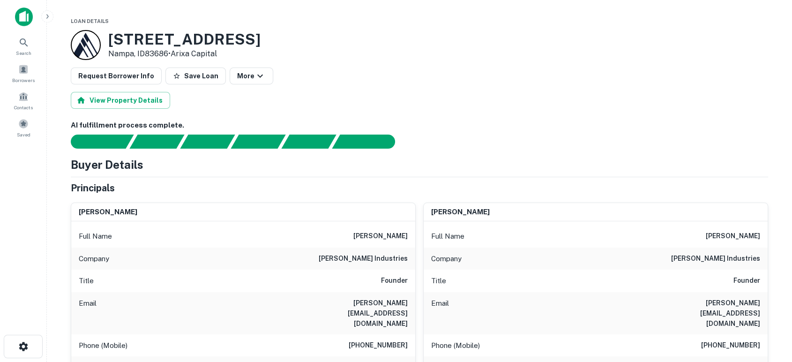
drag, startPoint x: 311, startPoint y: 259, endPoint x: 407, endPoint y: 258, distance: 95.2
click at [407, 258] on div "Company shannon robnett industries" at bounding box center [243, 259] width 344 height 23
copy h6 "shannon robnett industries"
click at [543, 160] on div "Buyer Details" at bounding box center [420, 164] width 698 height 17
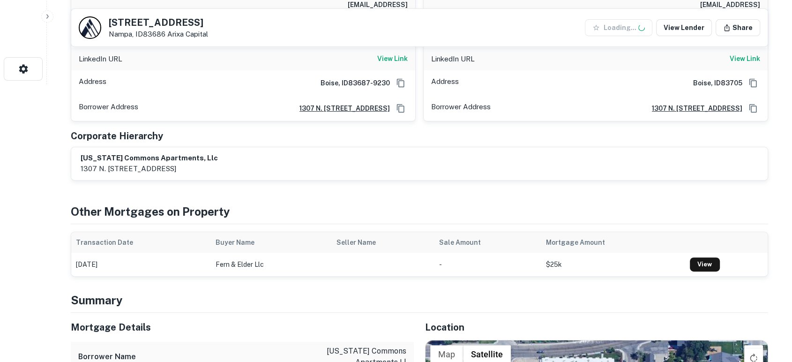
scroll to position [486, 0]
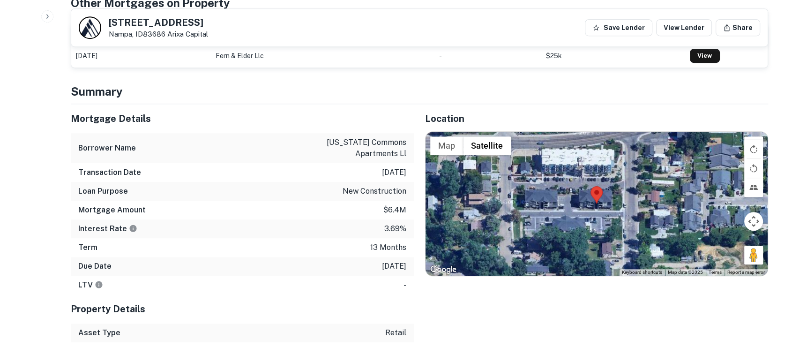
click at [461, 302] on div "Location ← Move left → Move right ↑ Move up ↓ Move down + Zoom in - Zoom out Ho…" at bounding box center [591, 223] width 354 height 238
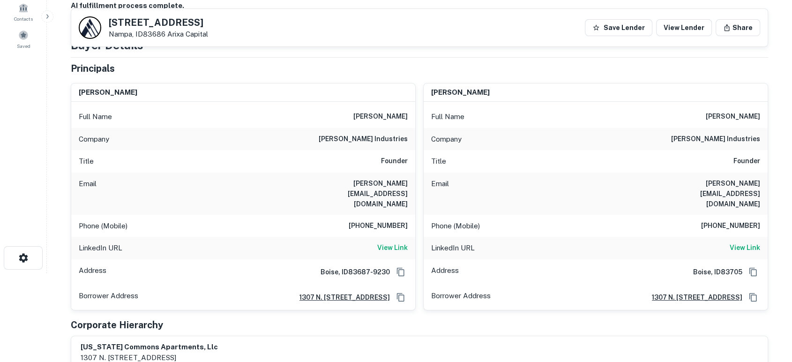
scroll to position [69, 0]
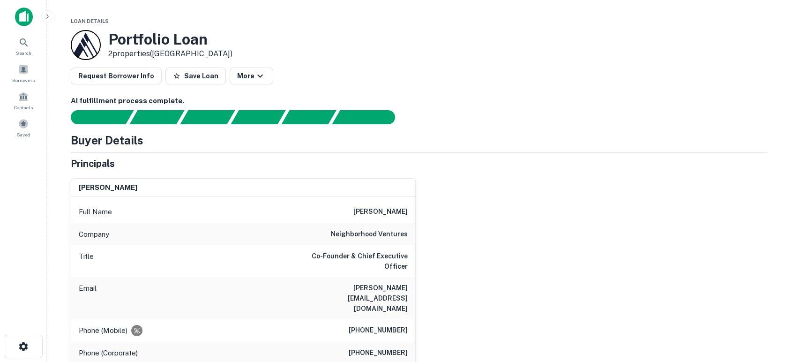
click at [677, 232] on div "[PERSON_NAME] Full Name [PERSON_NAME] Company neighborhood ventures Title Co-Fo…" at bounding box center [415, 293] width 705 height 245
drag, startPoint x: 327, startPoint y: 235, endPoint x: 411, endPoint y: 233, distance: 84.0
click at [413, 233] on div "Company neighborhood ventures" at bounding box center [243, 234] width 344 height 23
copy h6 "neighborhood ventures"
drag, startPoint x: 551, startPoint y: 311, endPoint x: 536, endPoint y: 300, distance: 18.7
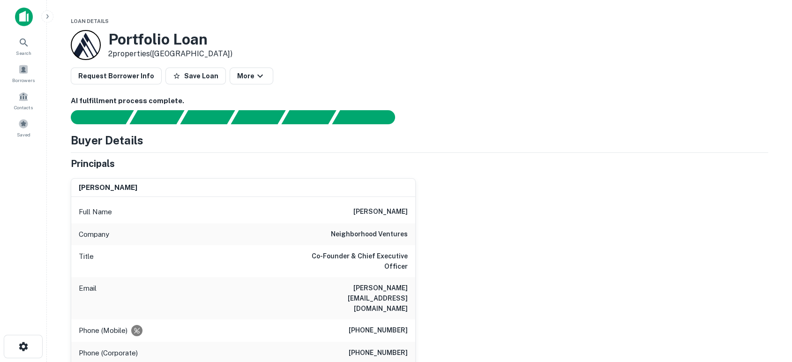
click at [542, 318] on div "[PERSON_NAME] Full Name [PERSON_NAME] Company neighborhood ventures Title Co-Fo…" at bounding box center [415, 293] width 705 height 245
drag, startPoint x: 366, startPoint y: 286, endPoint x: 413, endPoint y: 288, distance: 46.9
click at [414, 288] on div "Email [PERSON_NAME][EMAIL_ADDRESS][DOMAIN_NAME]" at bounding box center [243, 298] width 344 height 42
copy h6 "[PERSON_NAME][EMAIL_ADDRESS][DOMAIN_NAME]"
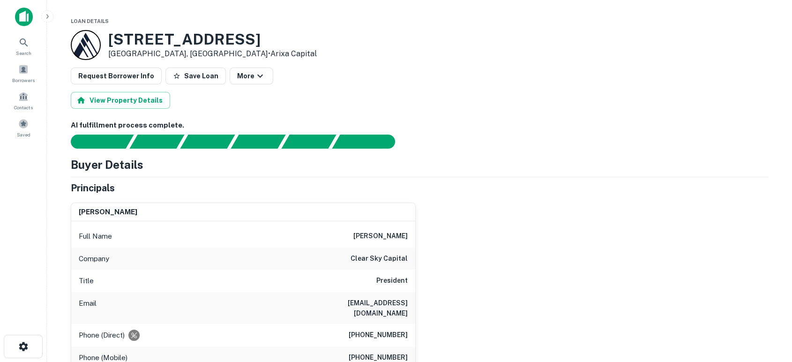
click at [570, 234] on div "marcus kurschat Full Name marcus kurschat Company clear sky capital Title Presi…" at bounding box center [415, 318] width 705 height 247
drag, startPoint x: 349, startPoint y: 256, endPoint x: 409, endPoint y: 256, distance: 59.6
click at [409, 256] on div "Company clear sky capital" at bounding box center [243, 259] width 344 height 23
copy h6 "clear sky capital"
drag, startPoint x: 300, startPoint y: 301, endPoint x: 396, endPoint y: 299, distance: 96.1
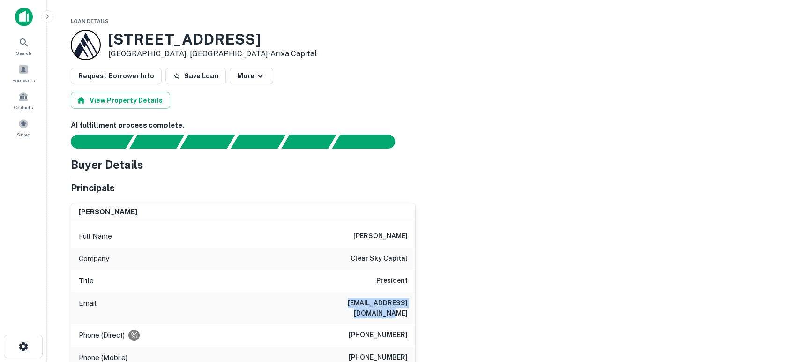
click at [421, 297] on div "marcus kurschat Full Name marcus kurschat Company clear sky capital Title Presi…" at bounding box center [415, 318] width 705 height 247
copy h6 "mkurschat@clearskycap.com"
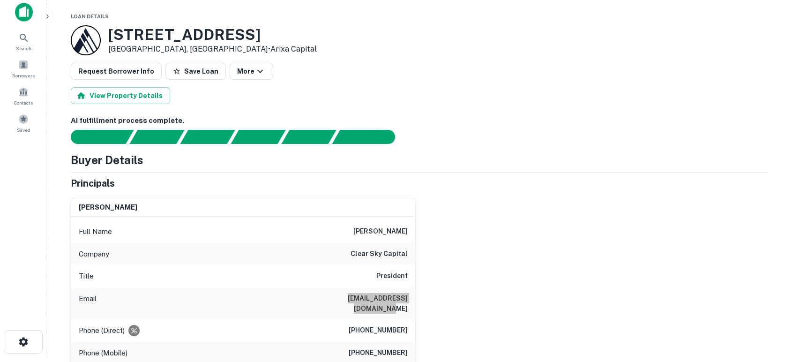
scroll to position [69, 0]
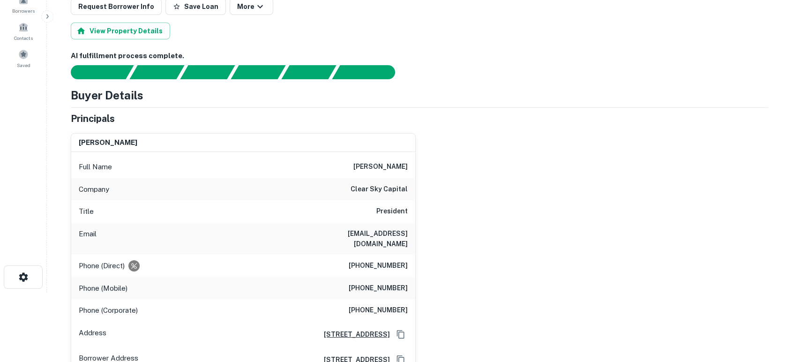
click at [497, 289] on div "marcus kurschat Full Name marcus kurschat Company clear sky capital Title Presi…" at bounding box center [415, 249] width 705 height 247
drag, startPoint x: 345, startPoint y: 277, endPoint x: 419, endPoint y: 278, distance: 74.1
click at [419, 278] on div "marcus kurschat Full Name marcus kurschat Company clear sky capital Title Presi…" at bounding box center [415, 249] width 705 height 247
copy h6 "(602) 821-6926"
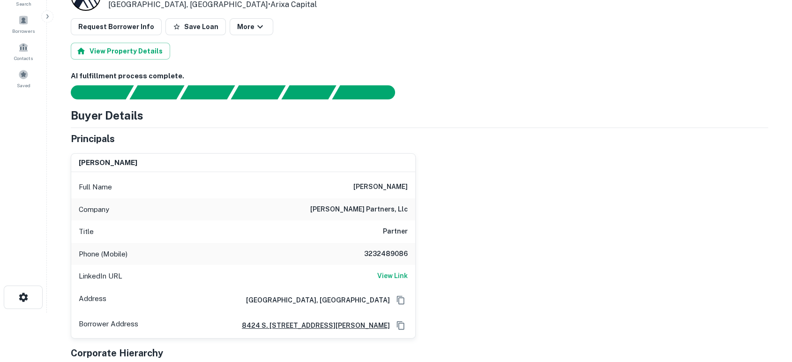
scroll to position [69, 0]
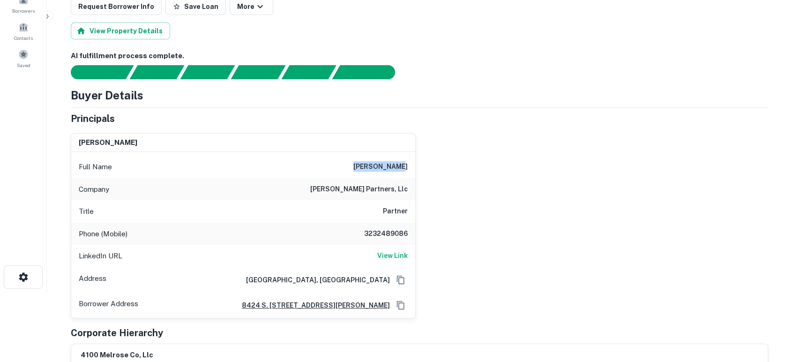
drag, startPoint x: 369, startPoint y: 166, endPoint x: 413, endPoint y: 166, distance: 43.6
click at [413, 166] on div "Full Name [PERSON_NAME]" at bounding box center [243, 167] width 344 height 23
copy h6 "[PERSON_NAME]"
click at [538, 197] on div "[PERSON_NAME] Full Name [PERSON_NAME] Company [PERSON_NAME] partners, llc Title…" at bounding box center [415, 222] width 705 height 193
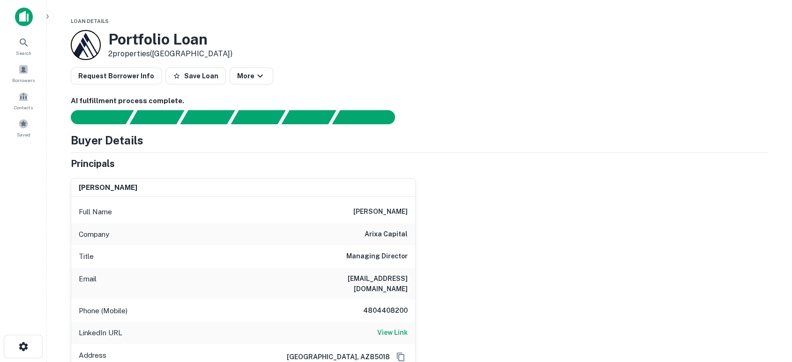
drag, startPoint x: 525, startPoint y: 333, endPoint x: 476, endPoint y: 257, distance: 90.1
click at [525, 333] on div "[PERSON_NAME] Full Name [PERSON_NAME] Company arixa capital Title Managing Dire…" at bounding box center [415, 283] width 705 height 225
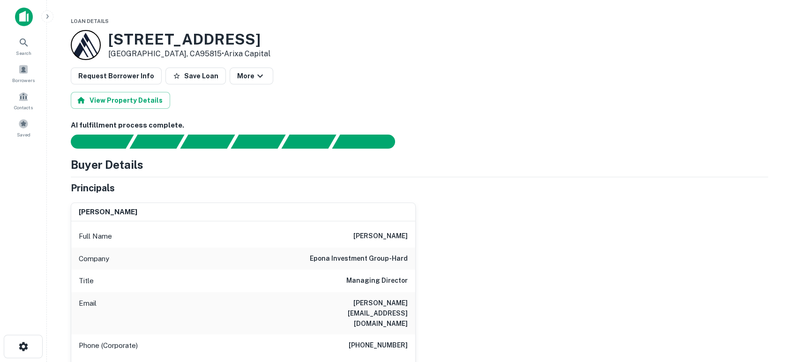
click at [431, 239] on div "waqar khan Full Name waqar khan Company epona investment group-hard Title Manag…" at bounding box center [415, 301] width 705 height 213
drag, startPoint x: 367, startPoint y: 239, endPoint x: 420, endPoint y: 237, distance: 52.5
click at [420, 237] on div "waqar khan Full Name waqar khan Company epona investment group-hard Title Manag…" at bounding box center [415, 301] width 705 height 213
copy h6 "waqar khan"
drag, startPoint x: 528, startPoint y: 261, endPoint x: 533, endPoint y: 293, distance: 32.8
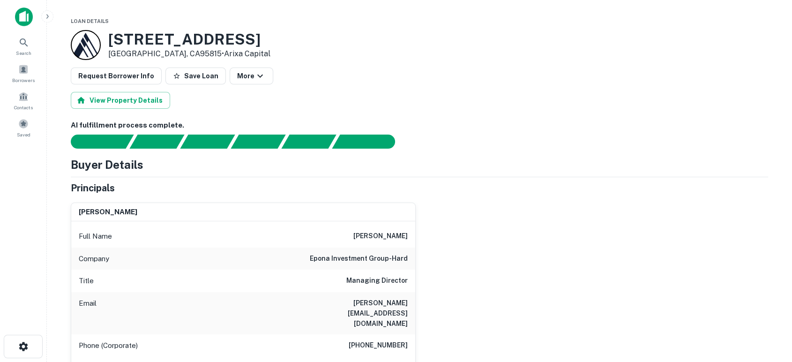
click at [524, 263] on div "waqar khan Full Name waqar khan Company epona investment group-hard Title Manag…" at bounding box center [415, 301] width 705 height 213
drag, startPoint x: 350, startPoint y: 258, endPoint x: 407, endPoint y: 261, distance: 56.8
click at [407, 261] on div "Company epona investment group-hard" at bounding box center [243, 259] width 344 height 23
copy h6 "epona investment group-hard"
click at [531, 223] on div "waqar khan Full Name waqar khan Company epona investment group-hard Title Manag…" at bounding box center [415, 301] width 705 height 213
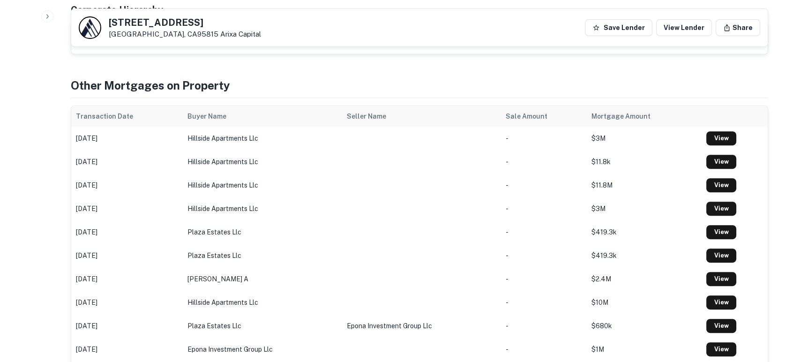
scroll to position [347, 0]
